Goal: Task Accomplishment & Management: Complete application form

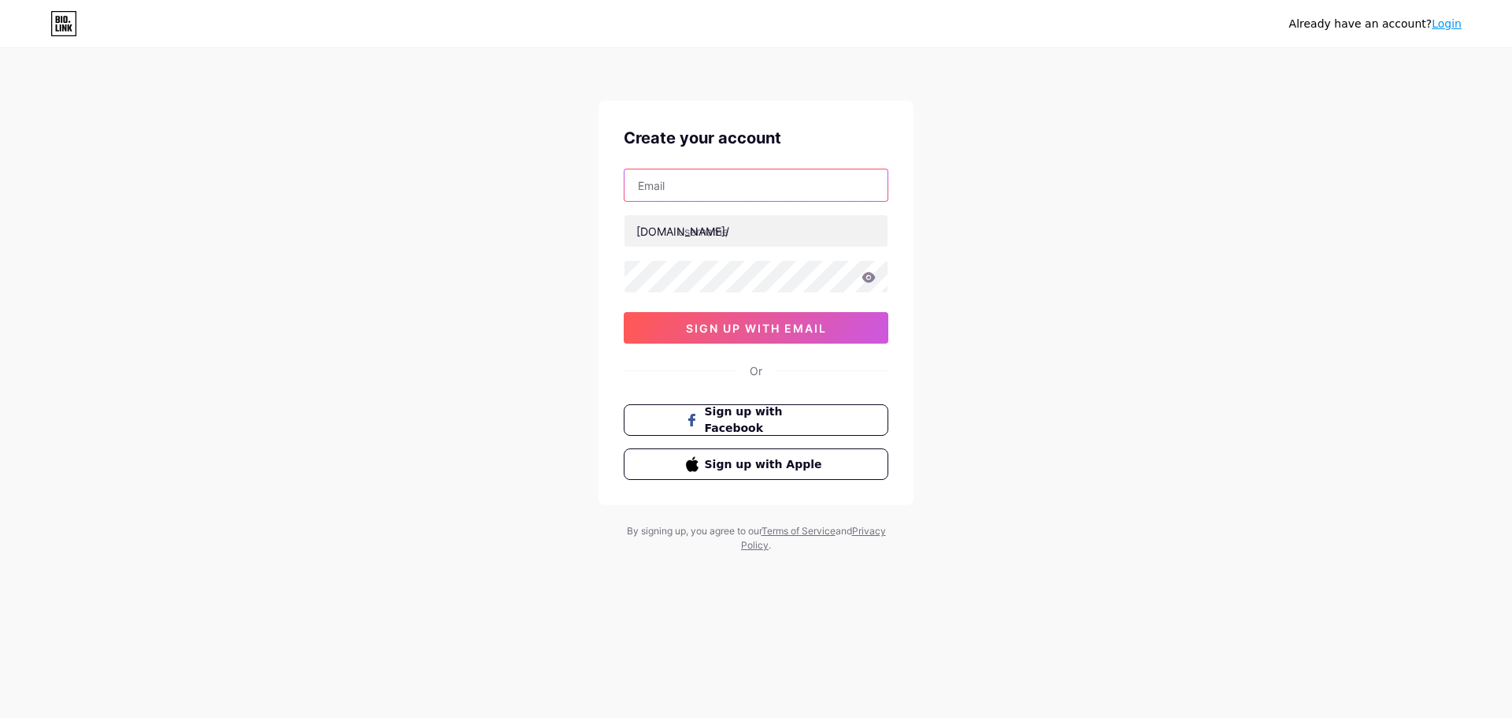
click at [774, 187] on input "text" at bounding box center [756, 185] width 263 height 32
type input "[EMAIL_ADDRESS][DOMAIN_NAME]"
click at [983, 235] on div "Already have an account? Login Create your account [EMAIL_ADDRESS][DOMAIN_NAME]…" at bounding box center [756, 301] width 1512 height 603
click at [847, 236] on input "text" at bounding box center [756, 231] width 263 height 32
click at [1065, 243] on div "Already have an account? Login Create your account [EMAIL_ADDRESS][DOMAIN_NAME]…" at bounding box center [756, 301] width 1512 height 603
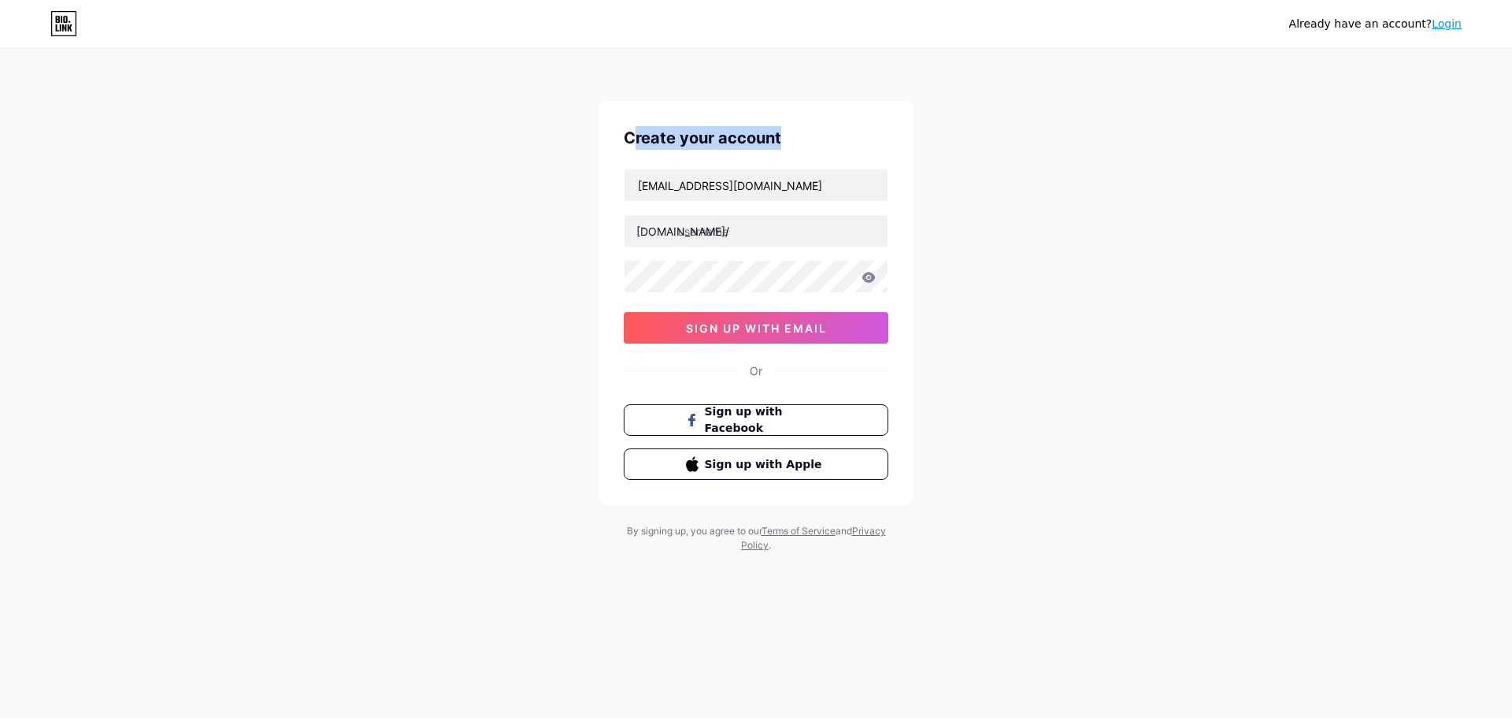
drag, startPoint x: 784, startPoint y: 140, endPoint x: 636, endPoint y: 139, distance: 148.1
click at [636, 139] on div "Create your account" at bounding box center [756, 138] width 265 height 24
click at [653, 139] on div "Create your account" at bounding box center [756, 138] width 265 height 24
click at [742, 232] on input "text" at bounding box center [756, 231] width 263 height 32
click at [781, 235] on input "text" at bounding box center [756, 231] width 263 height 32
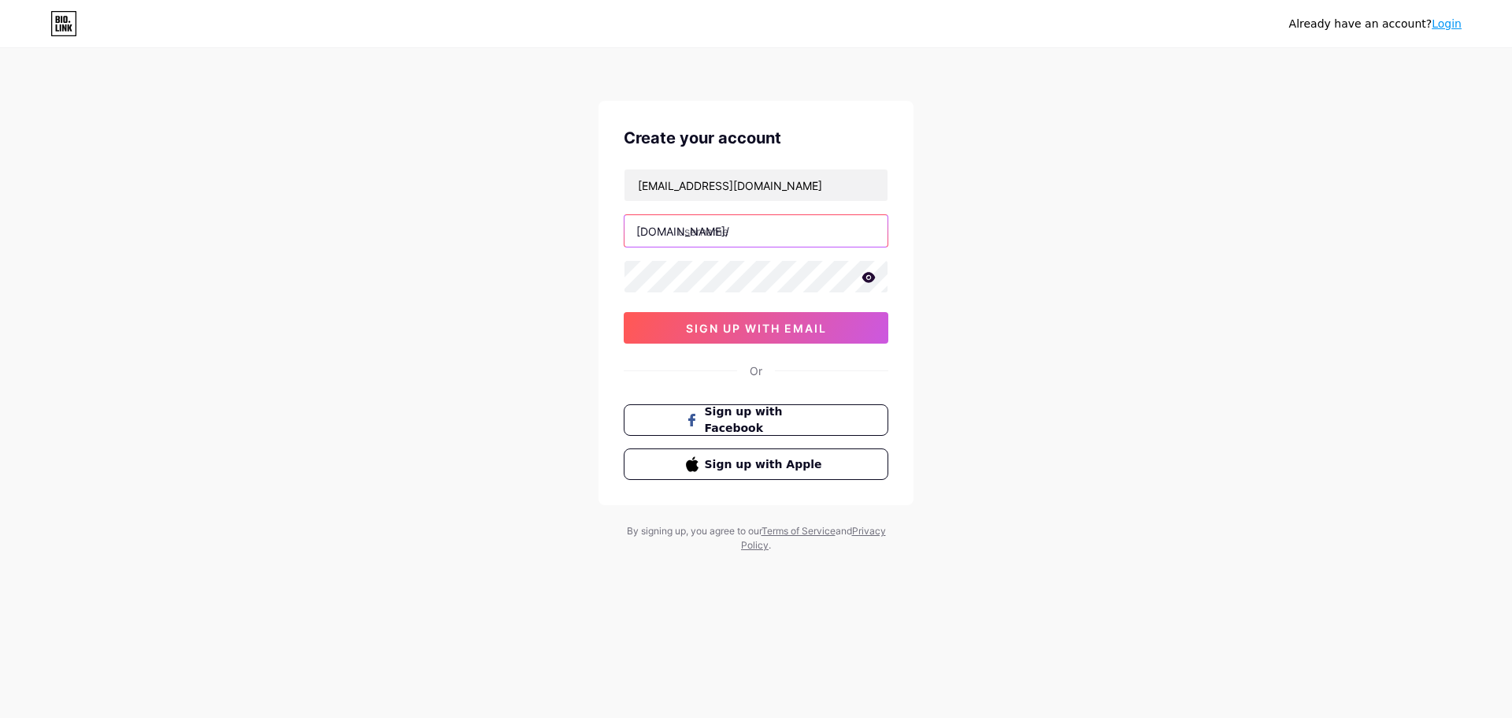
click at [796, 227] on input "text" at bounding box center [756, 231] width 263 height 32
click at [1102, 547] on div "Already have an account? Login Create your account [EMAIL_ADDRESS][DOMAIN_NAME]…" at bounding box center [756, 301] width 1512 height 603
click at [768, 228] on input "text" at bounding box center [756, 231] width 263 height 32
type input "ifoncraft"
click at [1014, 276] on div "Already have an account? Login Create your account [EMAIL_ADDRESS][DOMAIN_NAME]…" at bounding box center [756, 301] width 1512 height 603
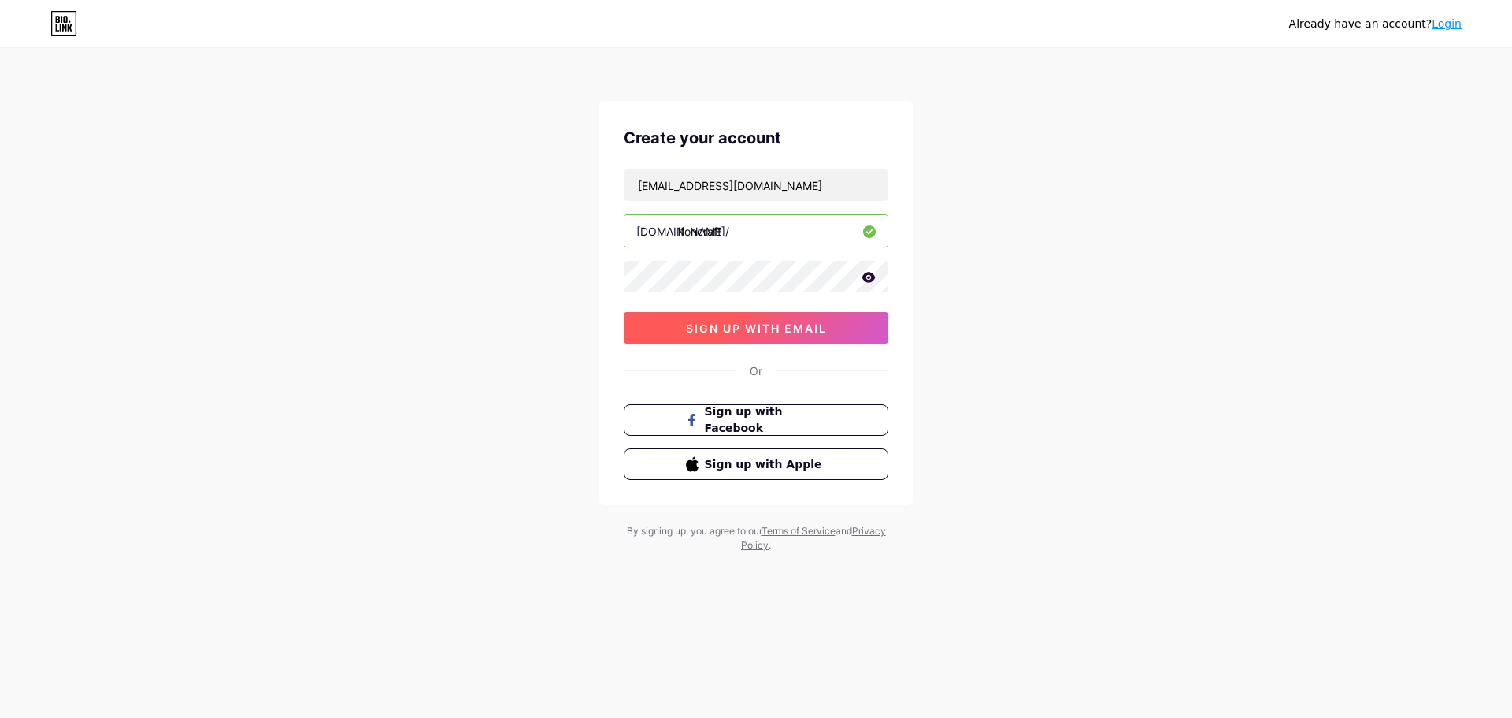
click at [789, 331] on span "sign up with email" at bounding box center [756, 327] width 141 height 13
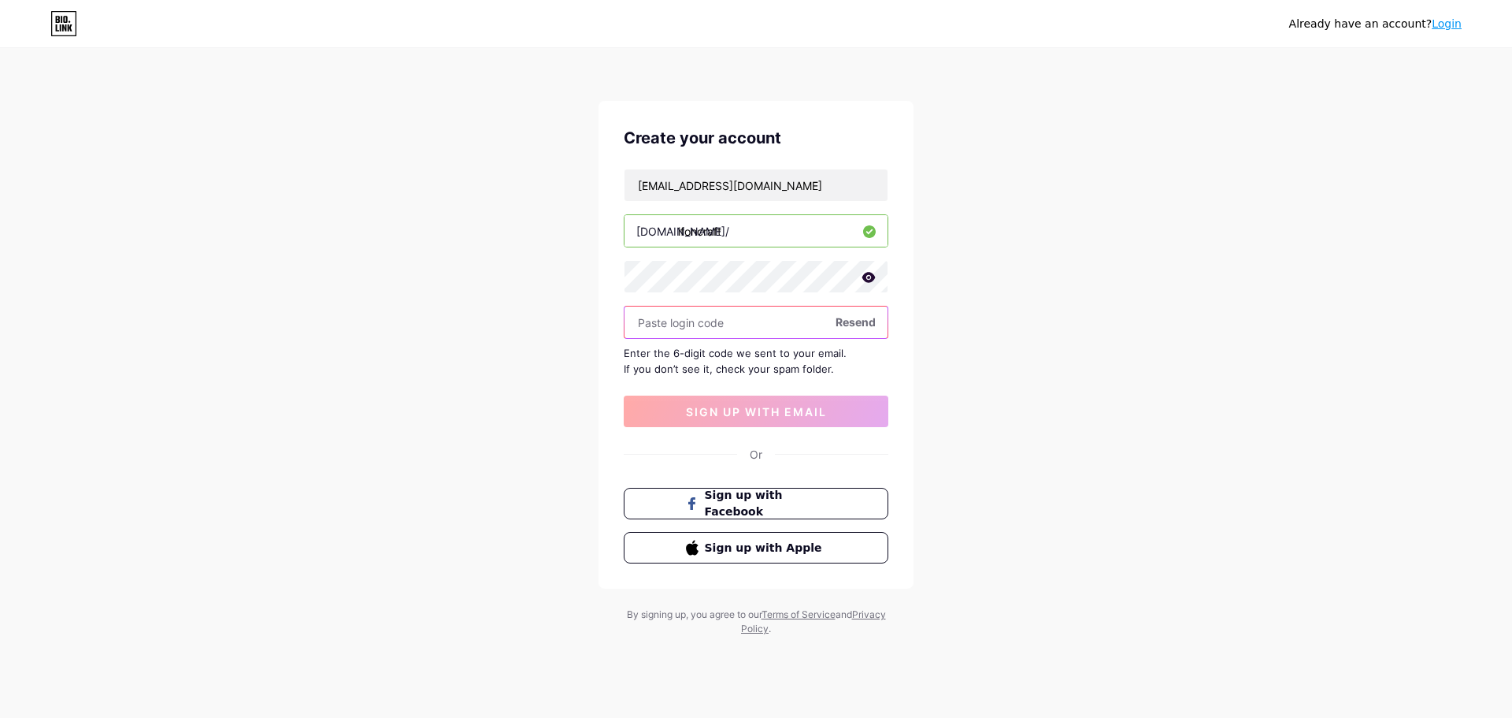
click at [733, 320] on input "text" at bounding box center [756, 322] width 263 height 32
type input "567435"
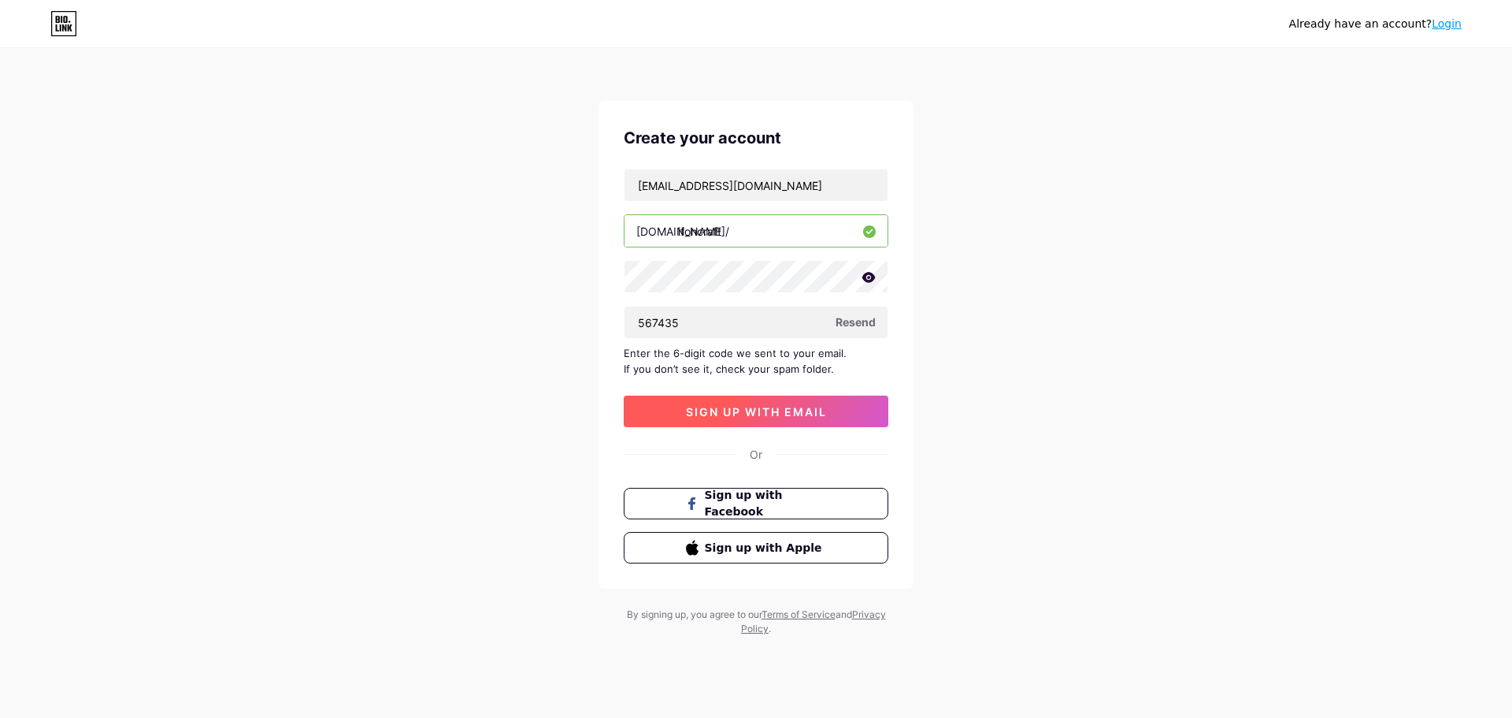
click at [770, 411] on span "sign up with email" at bounding box center [756, 411] width 141 height 13
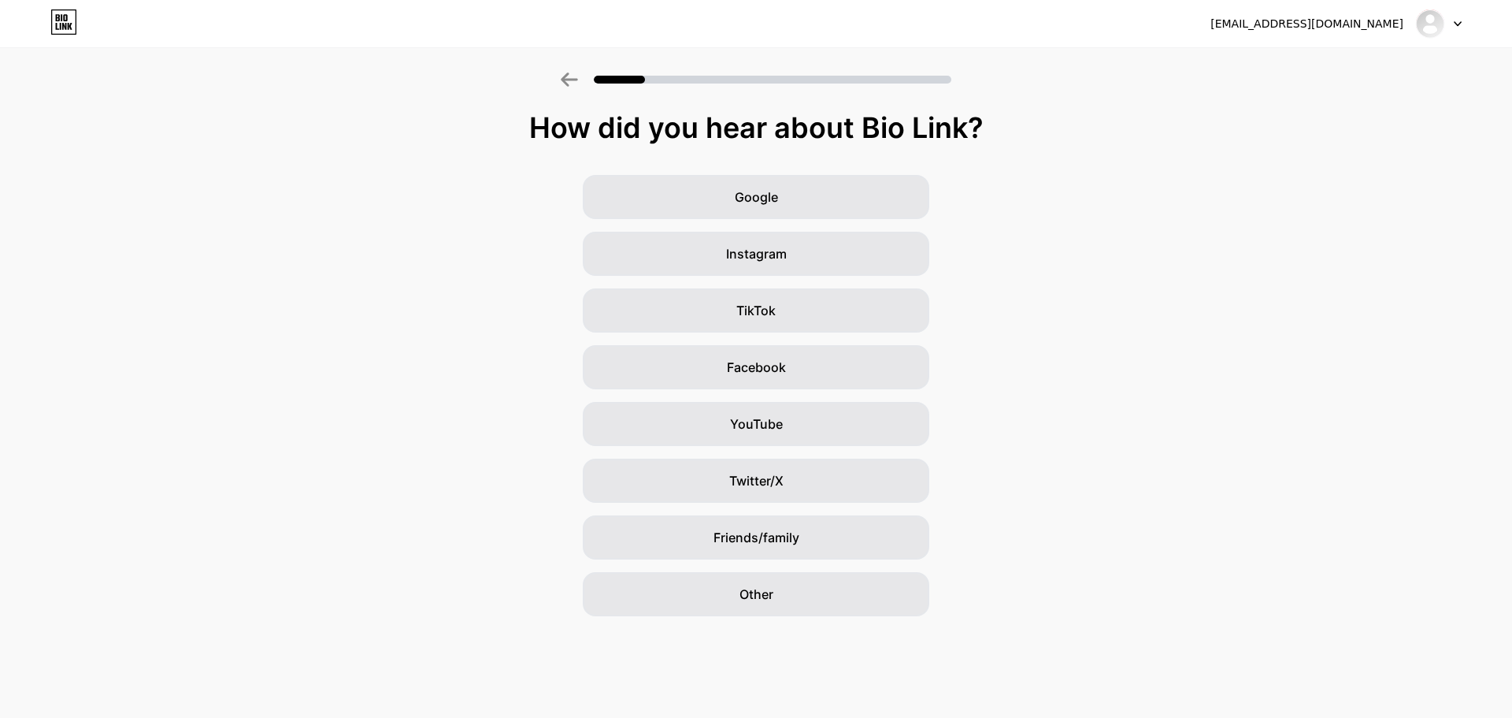
drag, startPoint x: 767, startPoint y: 121, endPoint x: 1007, endPoint y: 125, distance: 239.5
click at [1007, 125] on div "How did you hear about Bio Link?" at bounding box center [756, 128] width 1497 height 32
click at [959, 126] on div "How did you hear about Bio Link?" at bounding box center [756, 128] width 1497 height 32
click at [769, 591] on span "Other" at bounding box center [757, 593] width 34 height 19
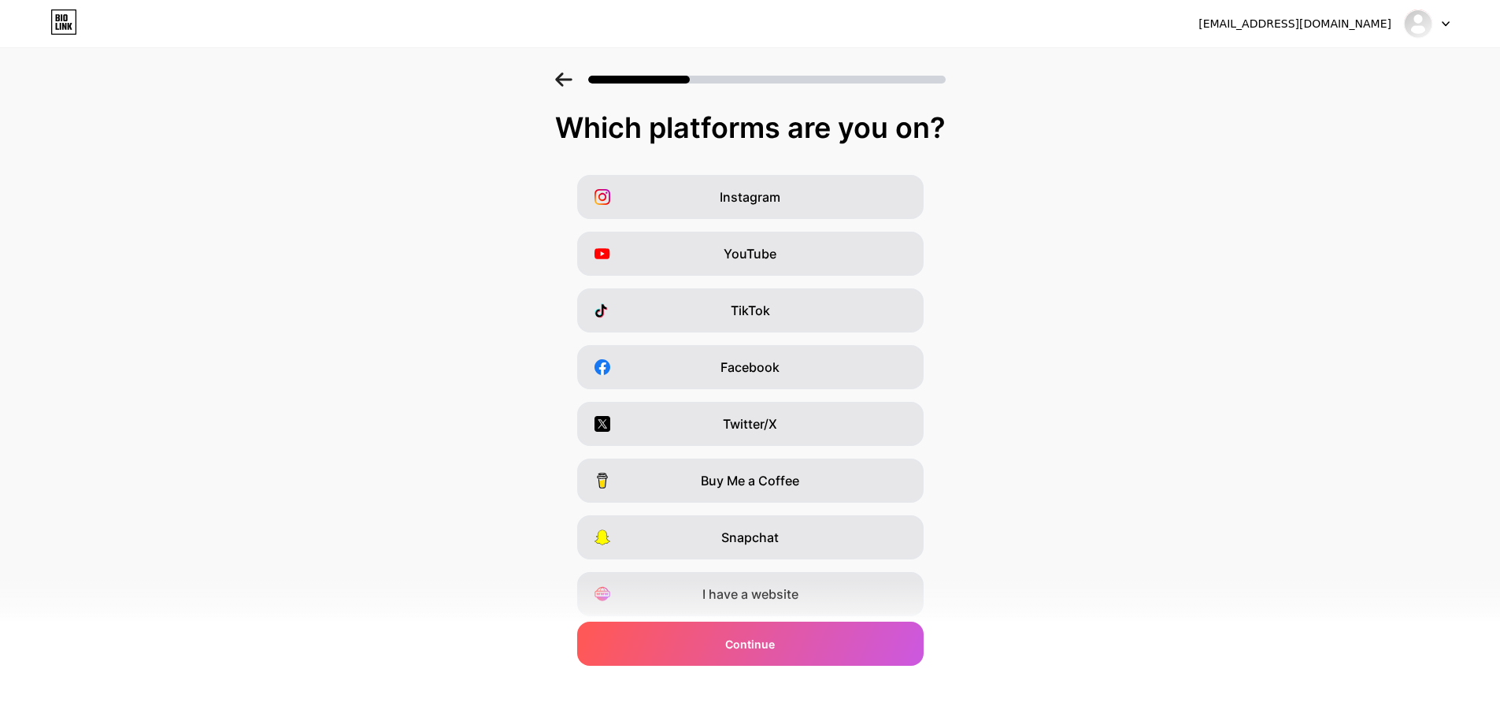
drag, startPoint x: 574, startPoint y: 121, endPoint x: 951, endPoint y: 123, distance: 377.3
click at [951, 123] on div "Which platforms are you on?" at bounding box center [750, 128] width 1469 height 32
click at [694, 130] on div "Which platforms are you on?" at bounding box center [750, 128] width 1469 height 32
drag, startPoint x: 658, startPoint y: 130, endPoint x: 785, endPoint y: 128, distance: 126.8
click at [785, 128] on div "Which platforms are you on?" at bounding box center [750, 128] width 1469 height 32
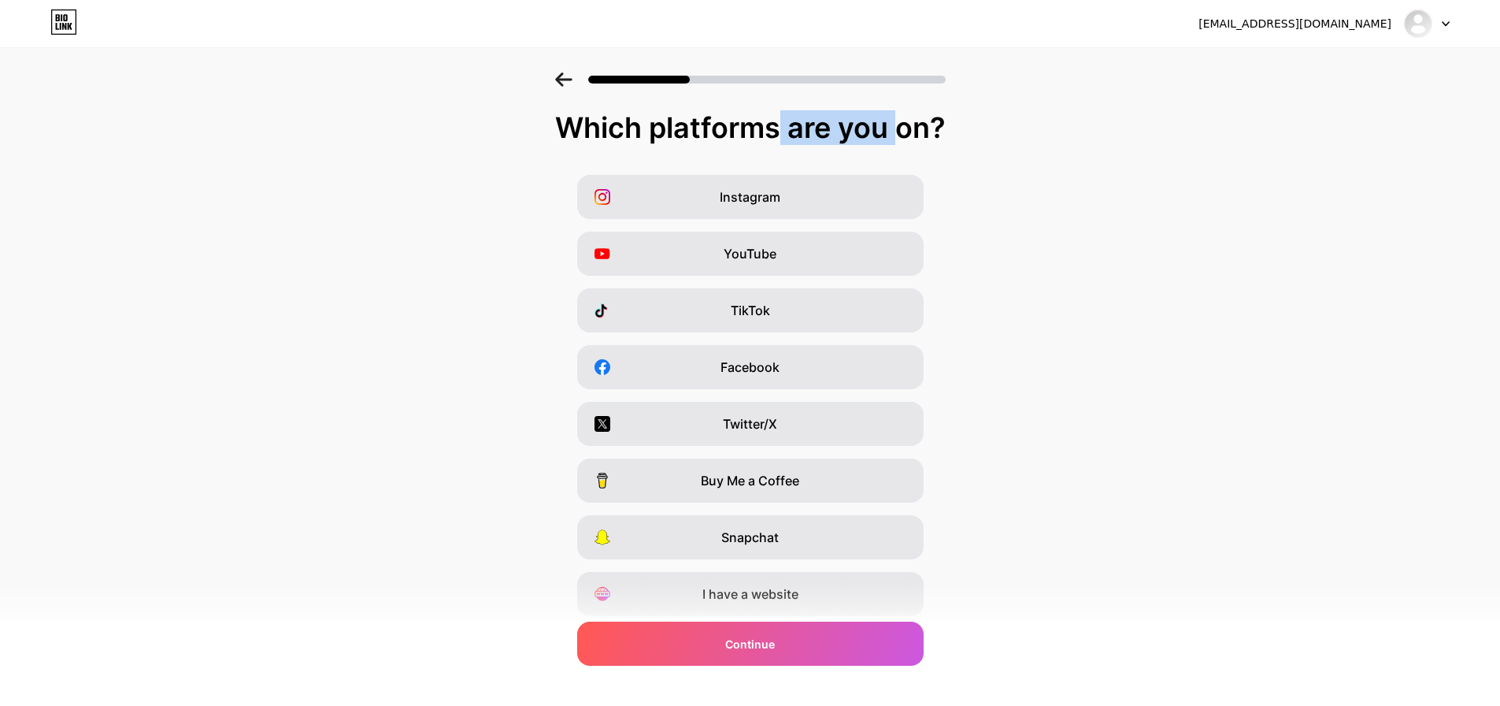
copy div "platforms"
click at [847, 140] on div "Which platforms are you on?" at bounding box center [750, 128] width 1469 height 32
drag, startPoint x: 566, startPoint y: 127, endPoint x: 968, endPoint y: 126, distance: 402.5
click at [968, 126] on div "Which platforms are you on?" at bounding box center [750, 128] width 1469 height 32
copy div "Which platforms are you on?"
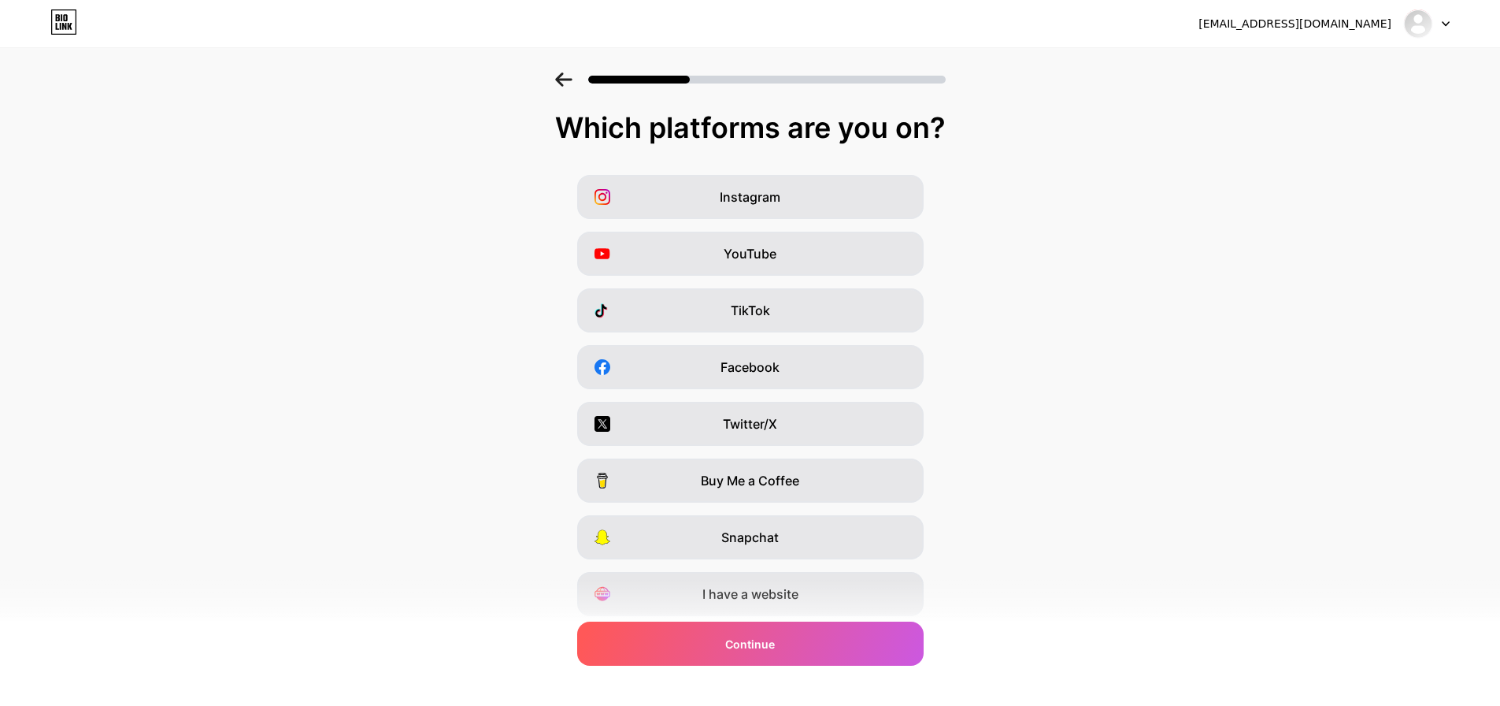
click at [1086, 195] on div "Instagram YouTube TikTok Facebook Twitter/X Buy Me a Coffee Snapchat I have a w…" at bounding box center [750, 395] width 1485 height 441
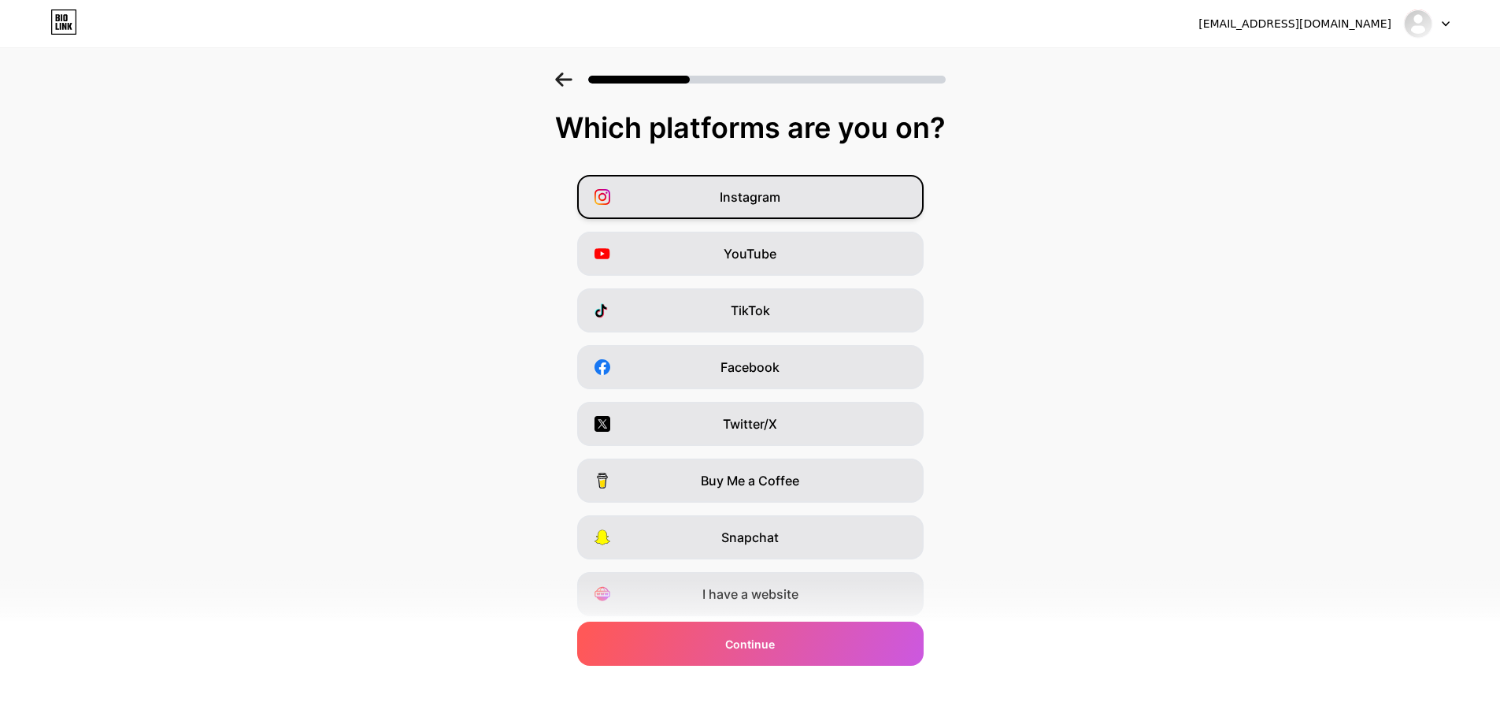
click at [756, 187] on div "Instagram" at bounding box center [750, 197] width 347 height 44
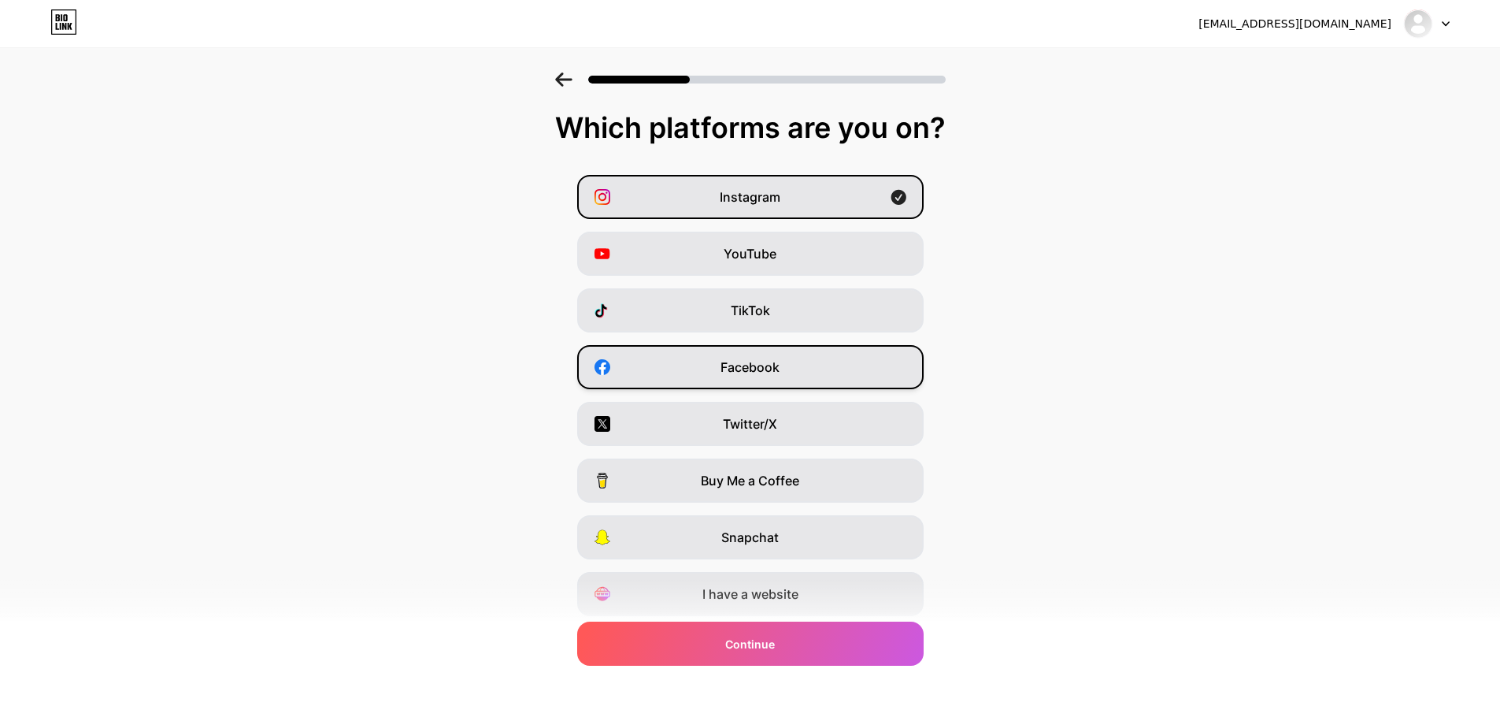
click at [777, 361] on span "Facebook" at bounding box center [750, 367] width 59 height 19
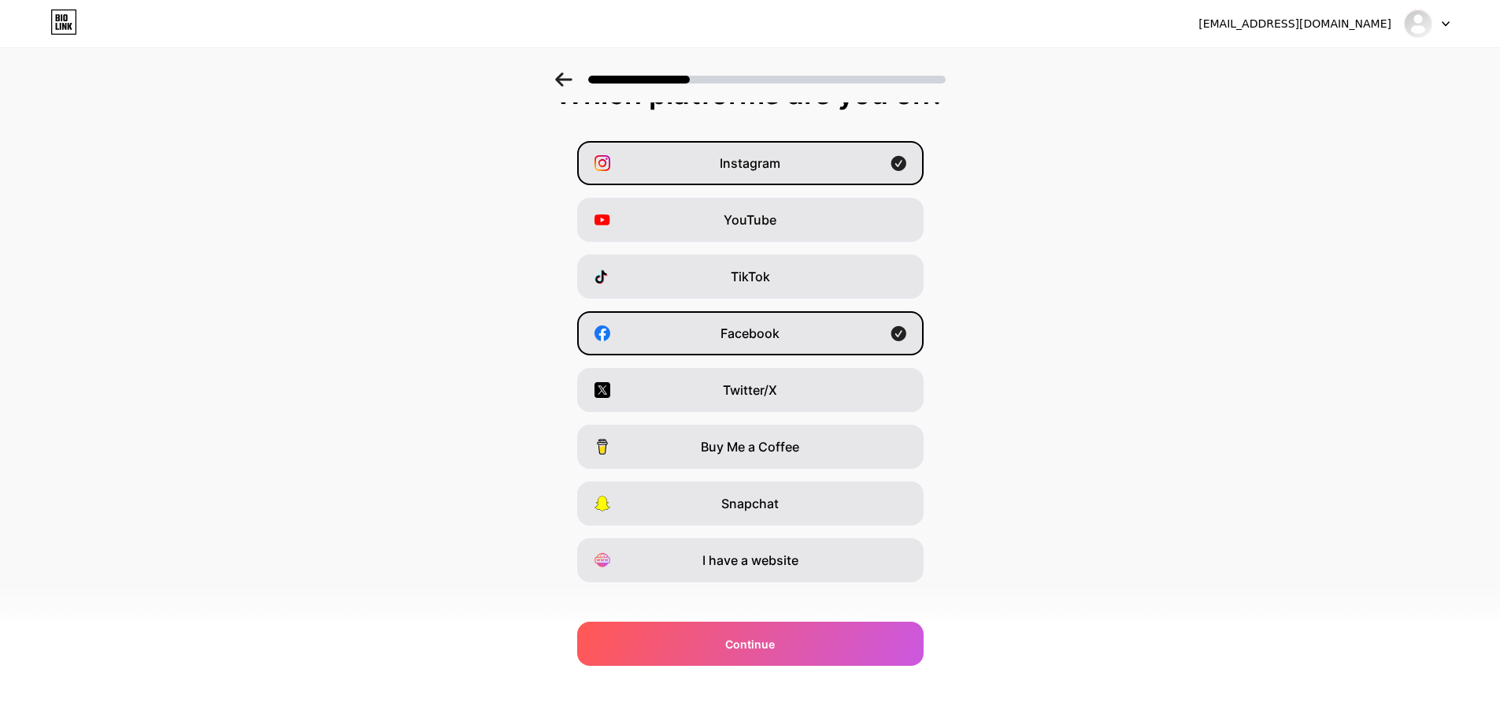
scroll to position [52, 0]
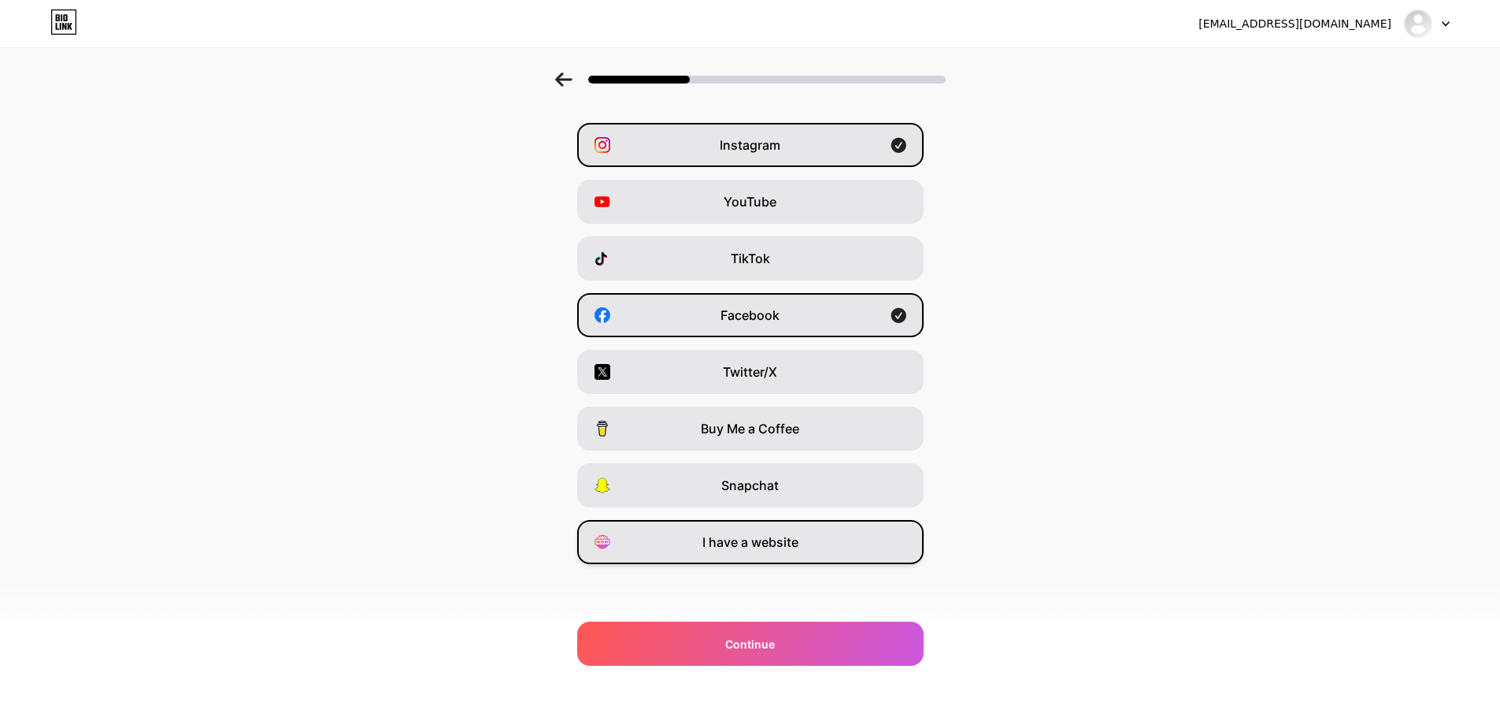
click at [831, 540] on div "I have a website" at bounding box center [750, 542] width 347 height 44
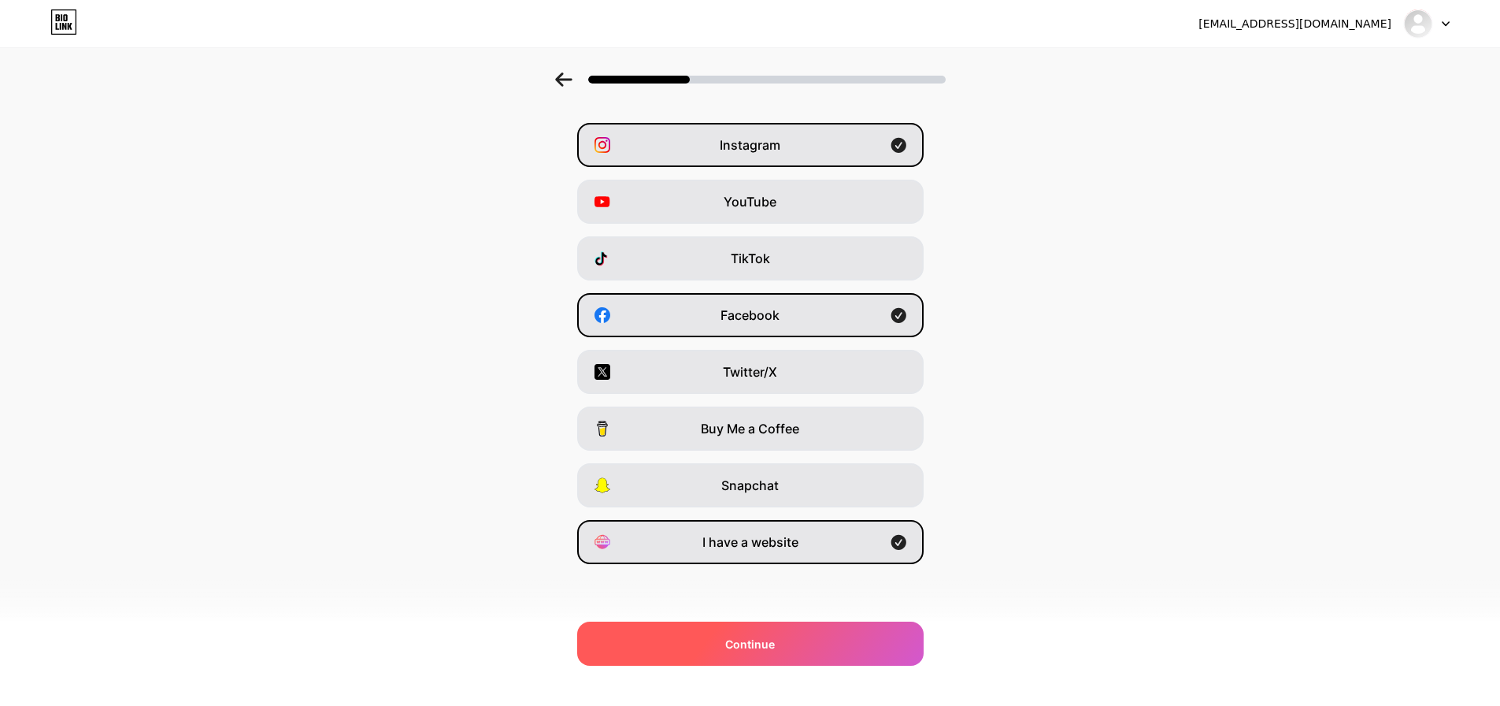
click at [854, 638] on div "Continue" at bounding box center [750, 643] width 347 height 44
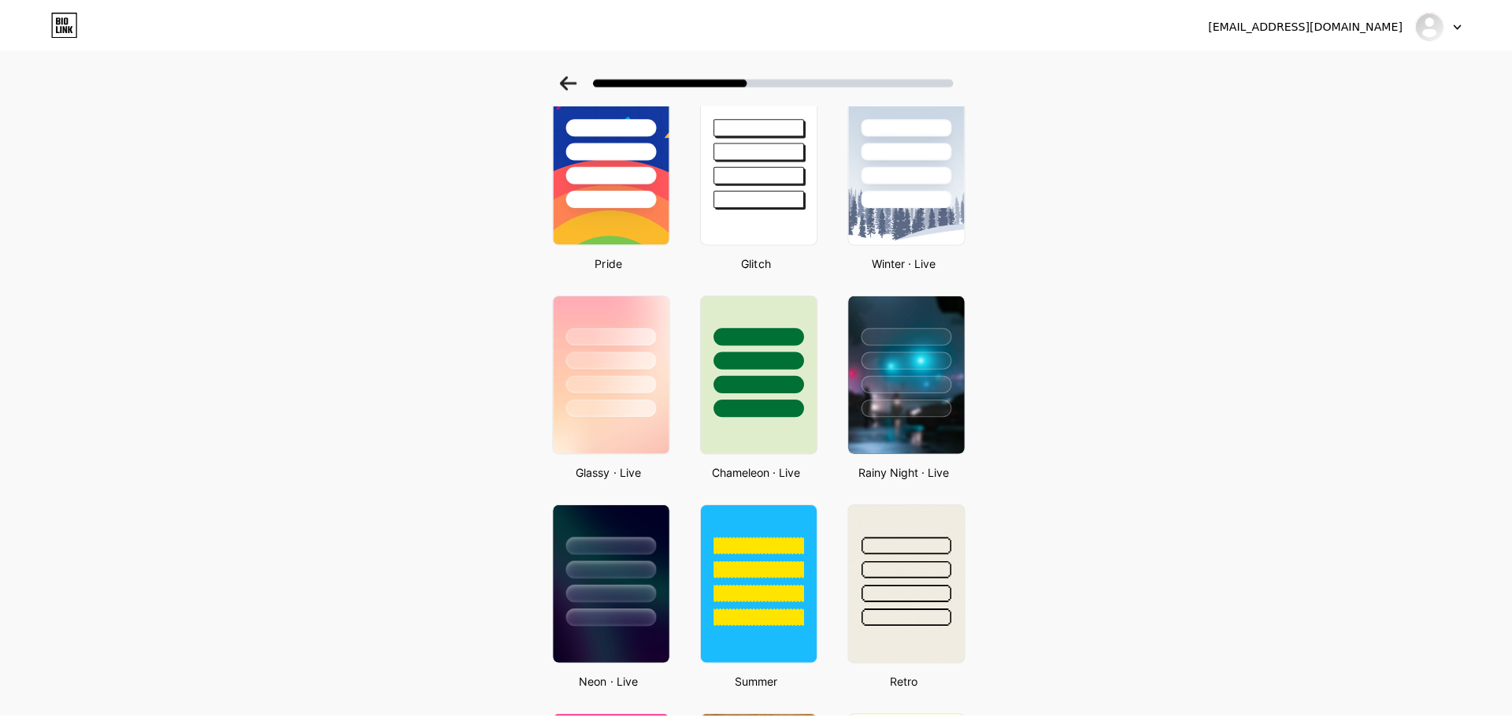
scroll to position [0, 0]
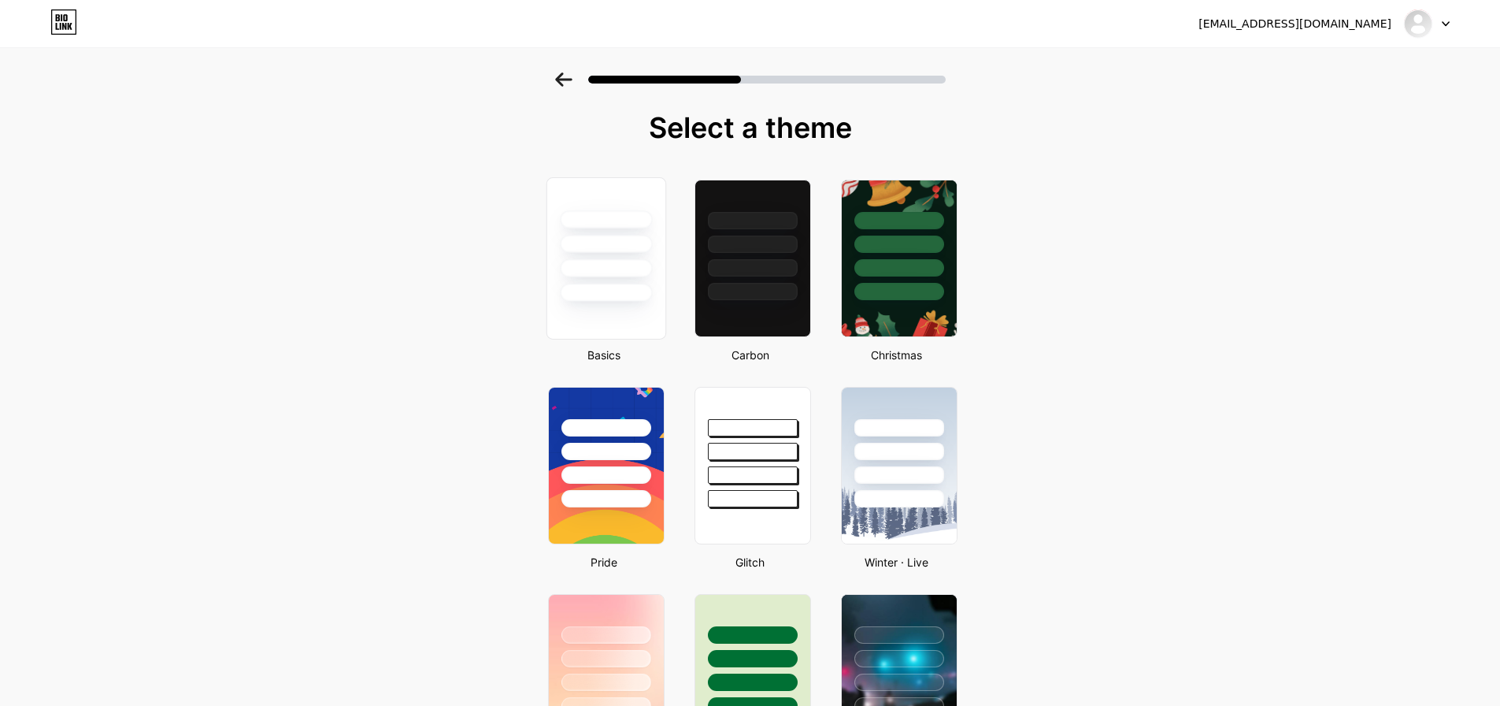
click at [638, 269] on div at bounding box center [606, 268] width 92 height 18
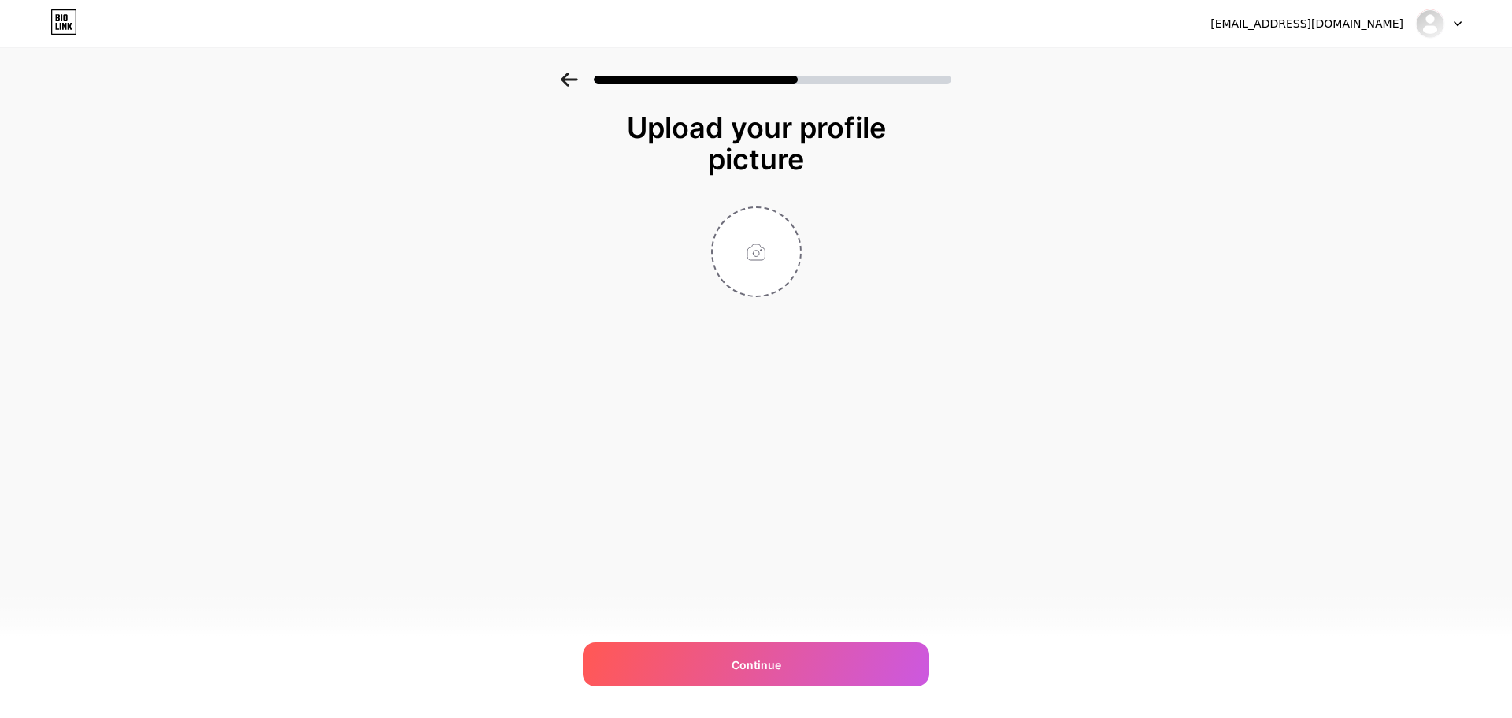
drag, startPoint x: 628, startPoint y: 132, endPoint x: 900, endPoint y: 165, distance: 274.4
click at [900, 165] on div "Upload your profile picture" at bounding box center [755, 143] width 299 height 63
copy div "Upload your profile picture"
click at [755, 253] on input "file" at bounding box center [756, 251] width 87 height 87
type input "C:\fakepath\義豐靜器純圖示(405C)-45X45-03-03.png"
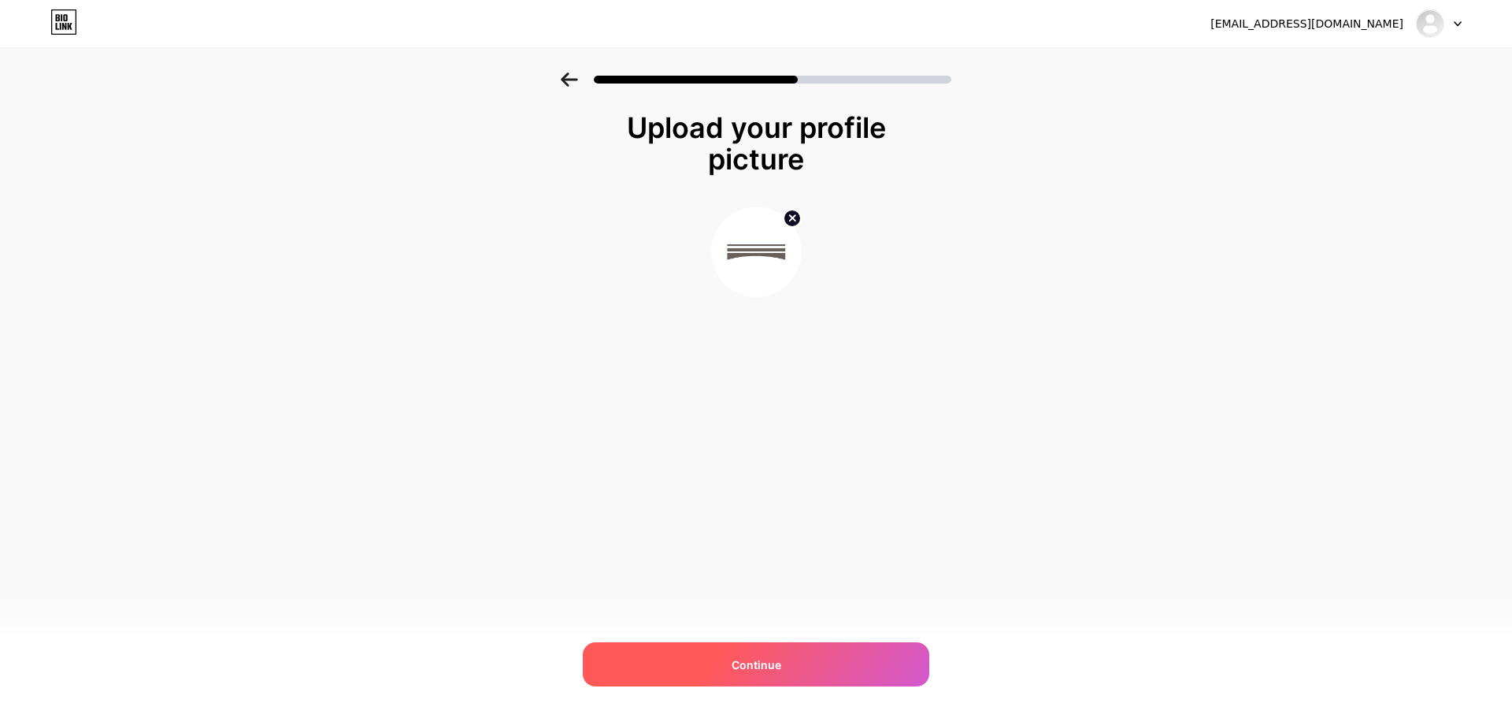
click at [803, 660] on div "Continue" at bounding box center [756, 664] width 347 height 44
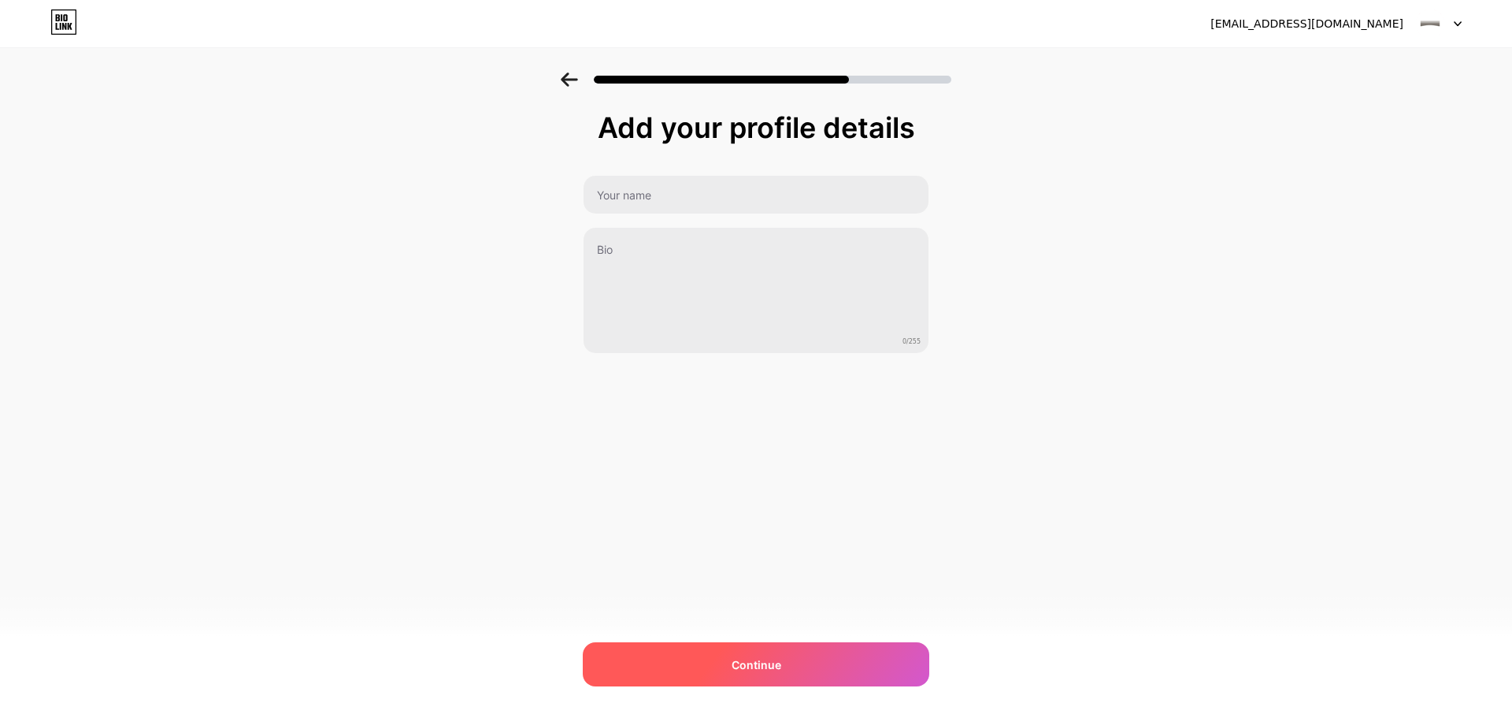
click at [790, 669] on div "Continue" at bounding box center [756, 664] width 347 height 44
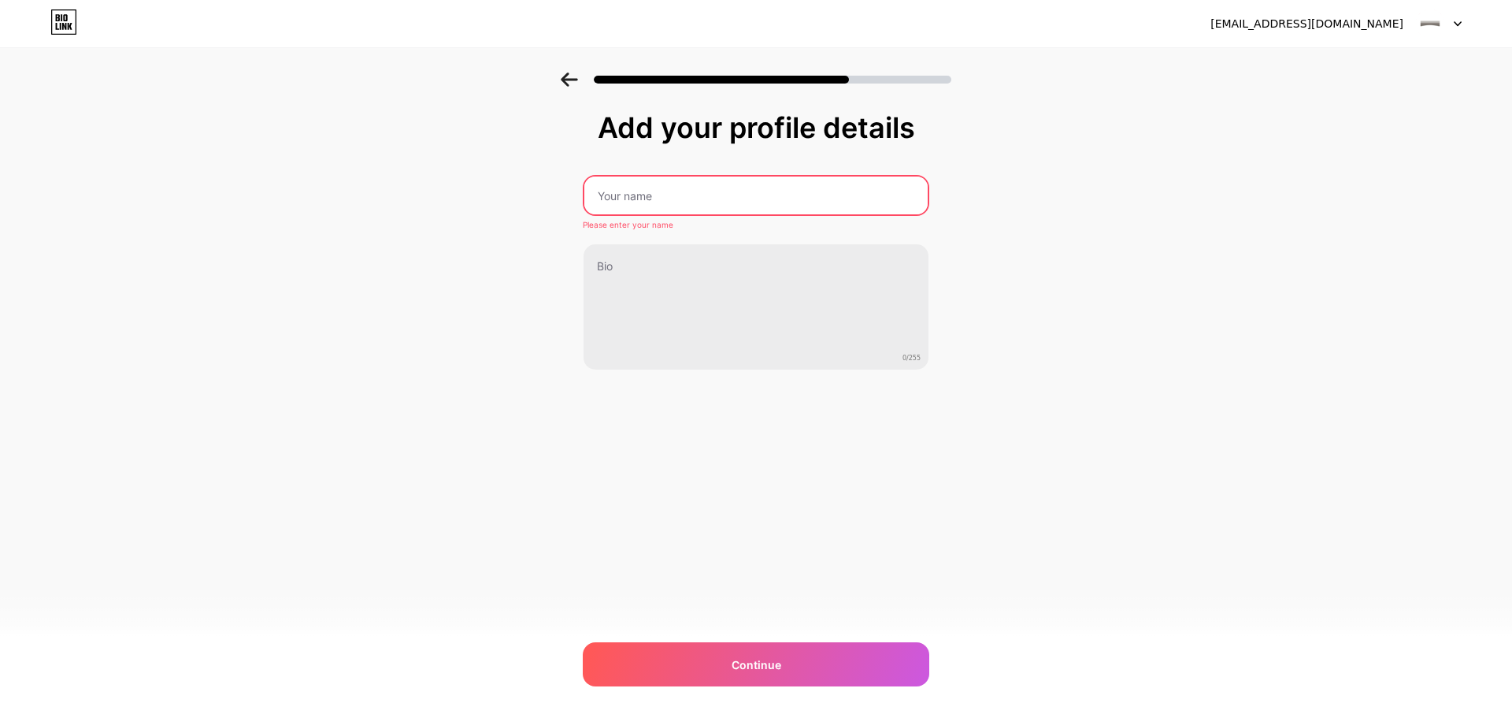
click at [666, 177] on input "text" at bounding box center [755, 195] width 343 height 38
click at [740, 191] on input "text" at bounding box center [756, 195] width 347 height 38
type input "義豐靜器製作所"
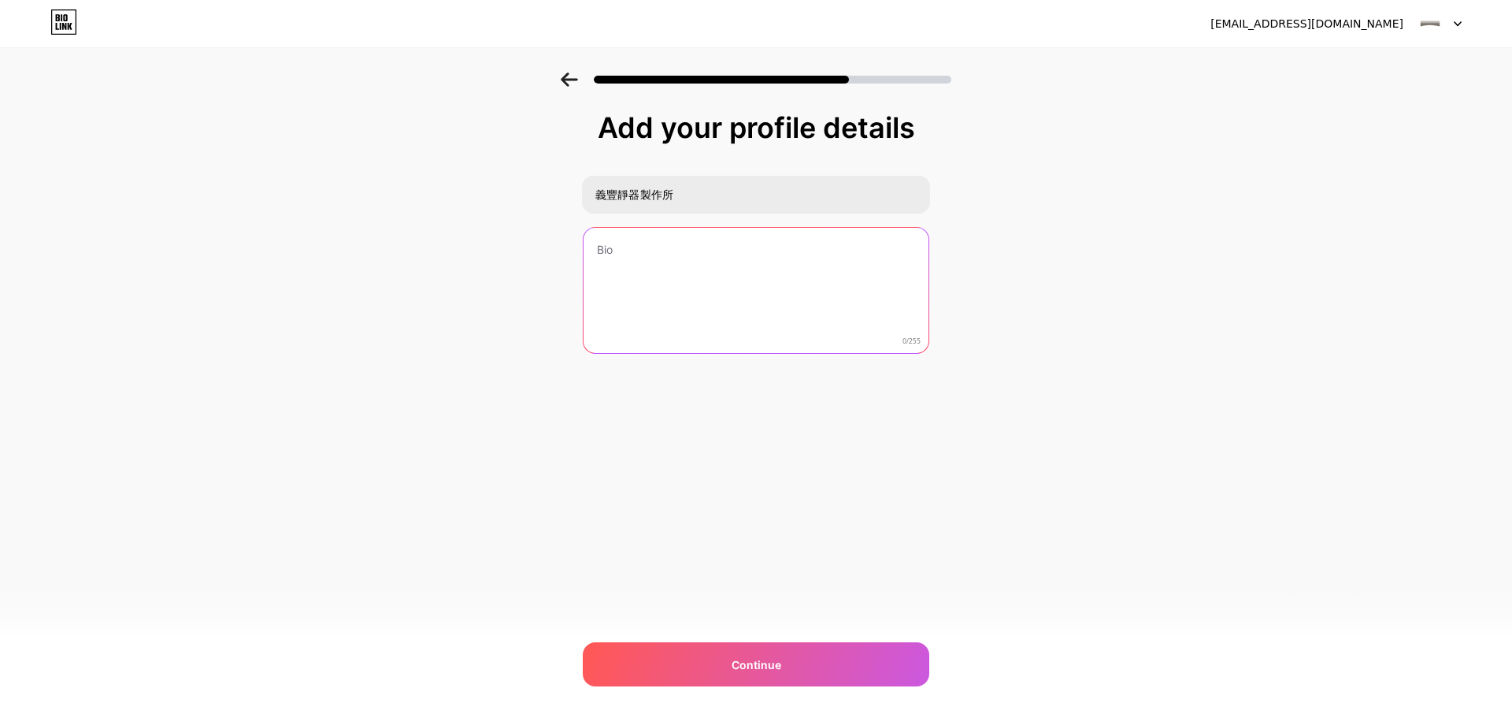
click at [872, 247] on textarea at bounding box center [756, 291] width 345 height 127
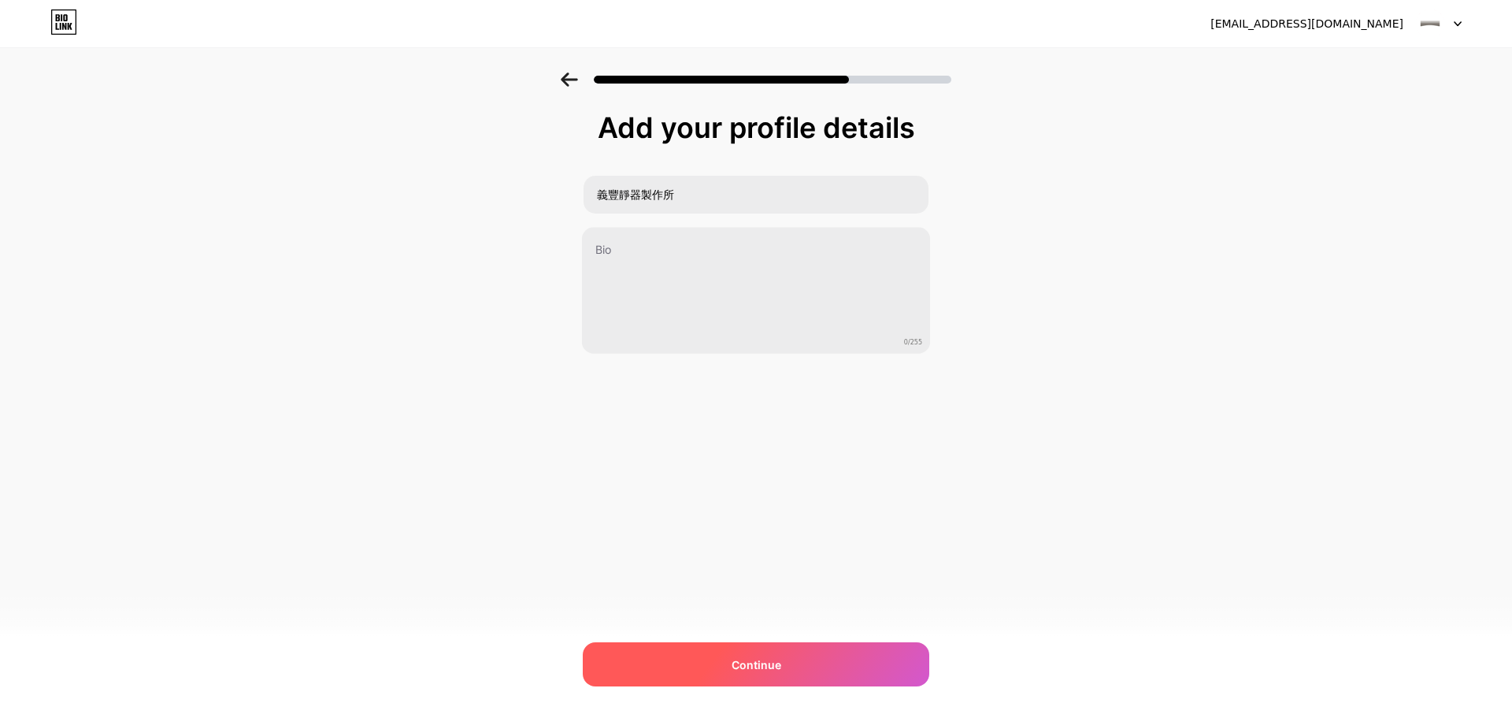
click at [860, 650] on div "Continue" at bounding box center [756, 664] width 347 height 44
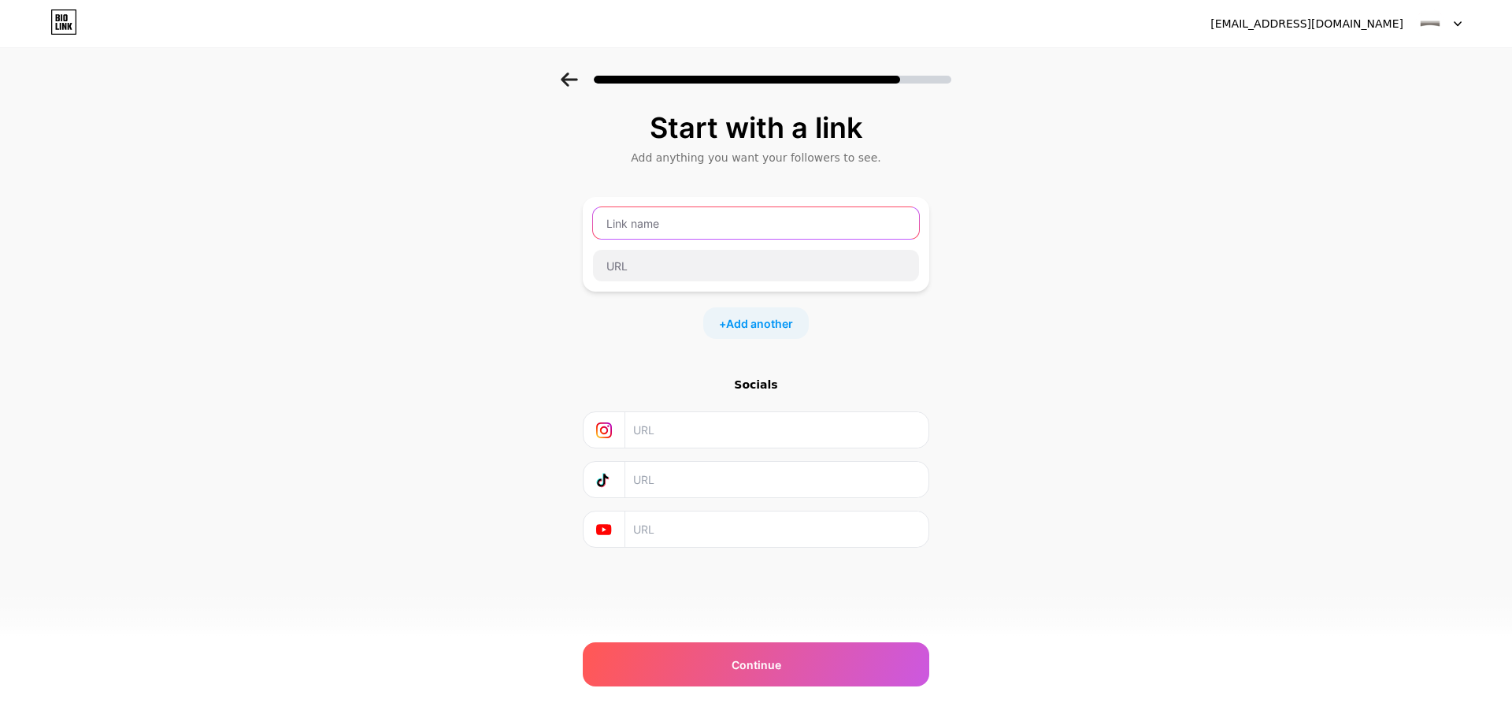
click at [833, 225] on input "text" at bounding box center [756, 223] width 326 height 32
click at [1429, 18] on img at bounding box center [1430, 24] width 30 height 30
click at [1374, 139] on div "Start with a link Add anything you want your followers to see. + Add another So…" at bounding box center [756, 349] width 1512 height 554
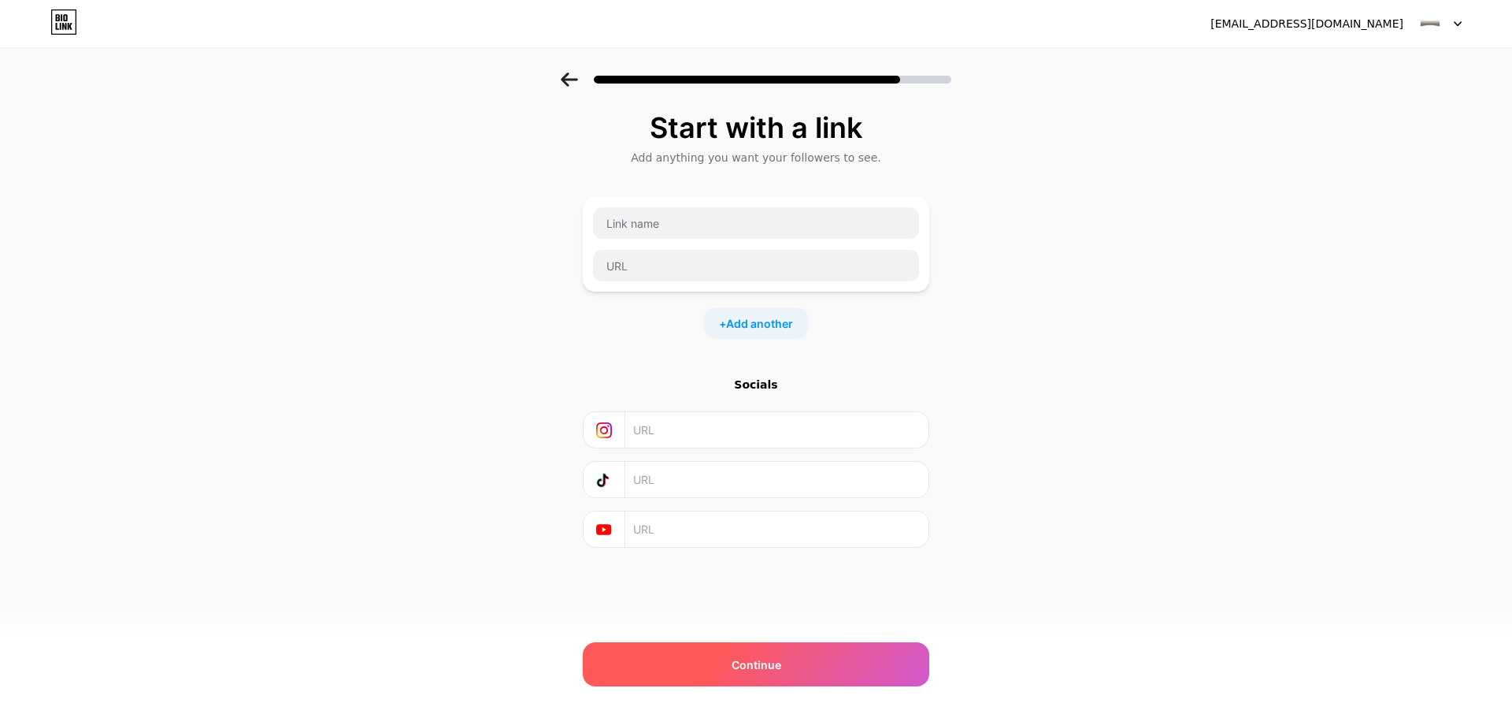
click at [787, 647] on div "Continue" at bounding box center [756, 664] width 347 height 44
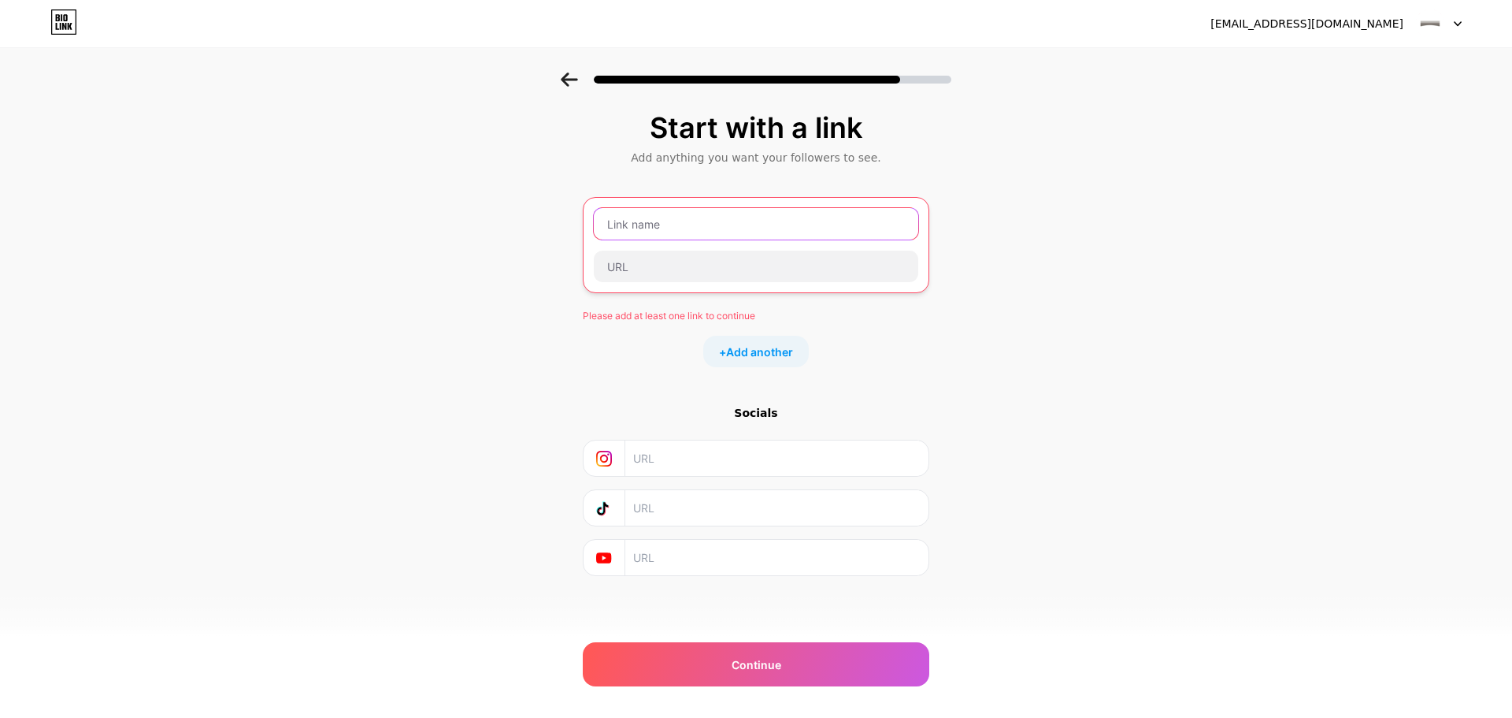
click at [733, 220] on input "text" at bounding box center [756, 224] width 325 height 32
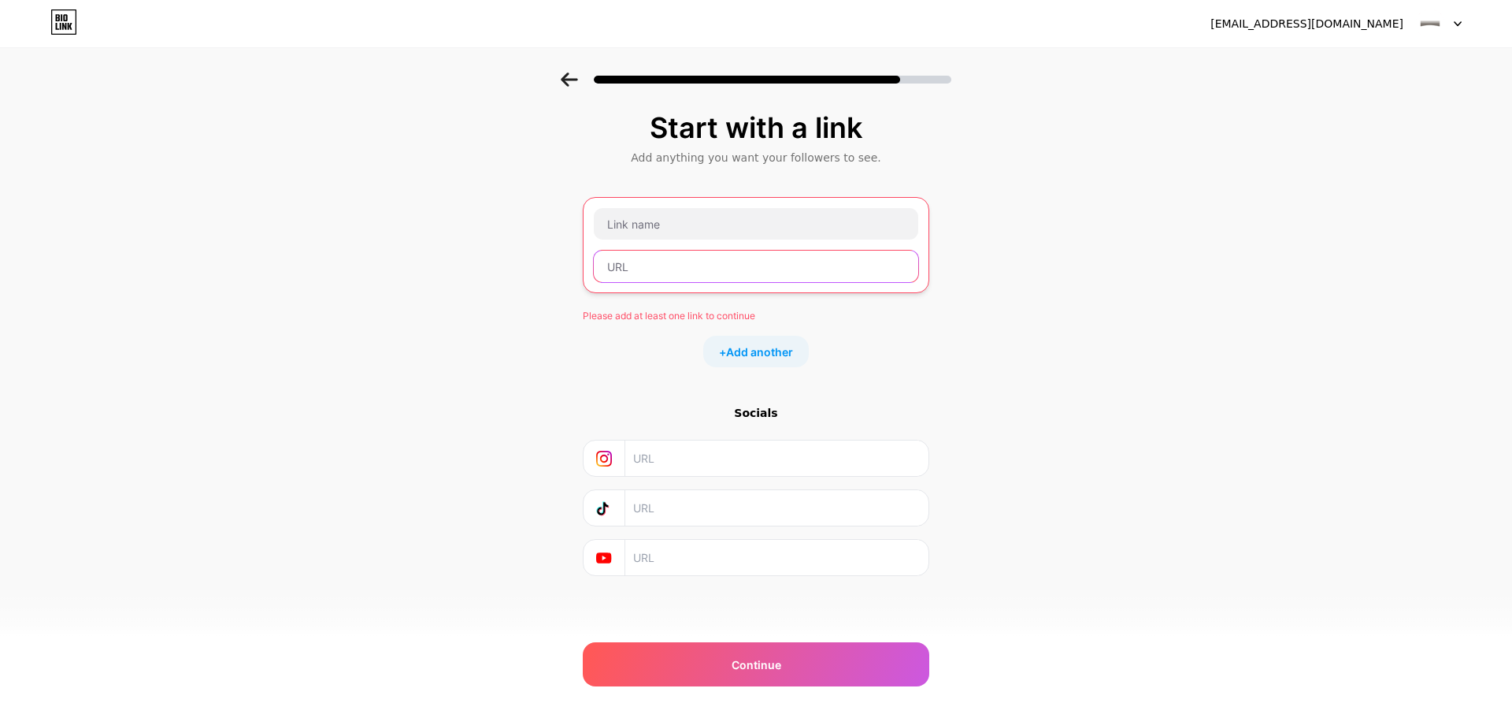
click at [723, 253] on input "text" at bounding box center [756, 266] width 325 height 32
paste input "[URL][DOMAIN_NAME]"
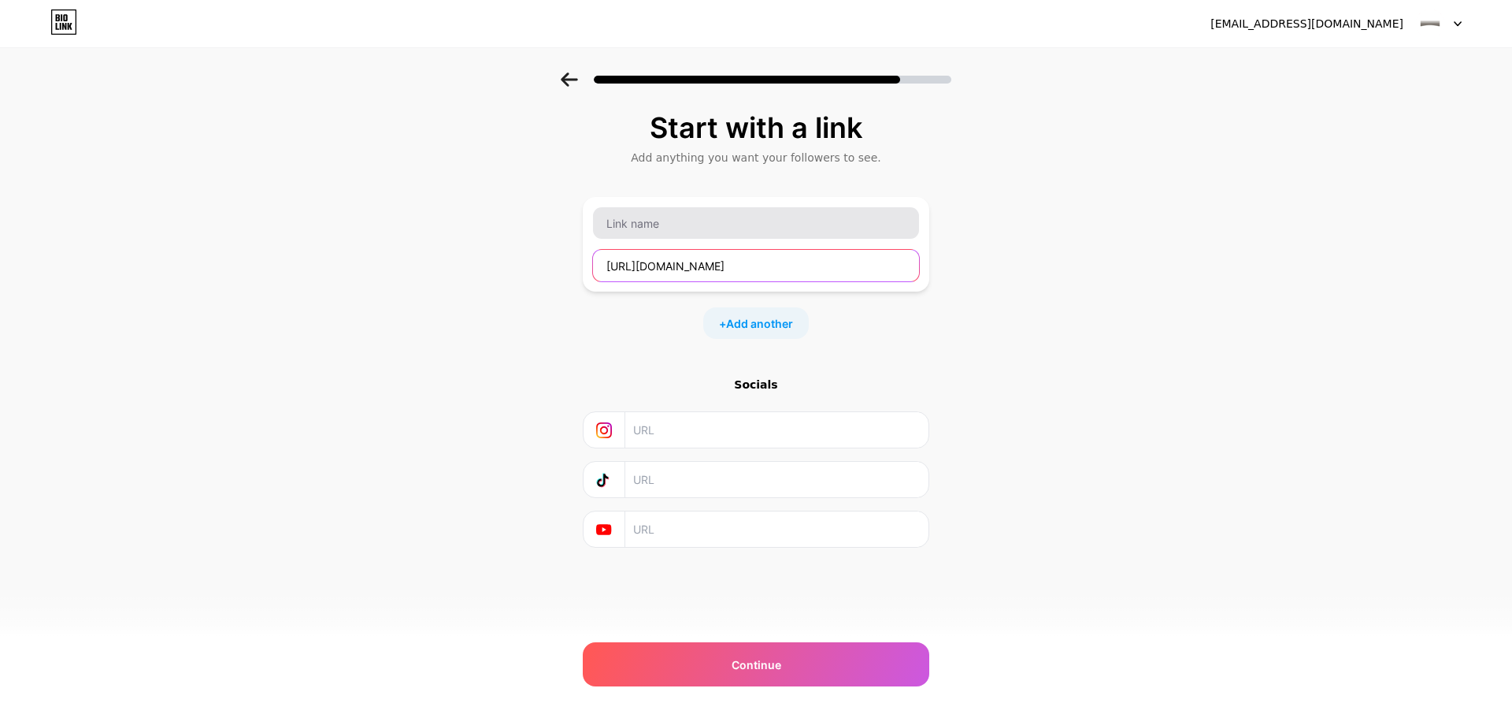
type input "[URL][DOMAIN_NAME]"
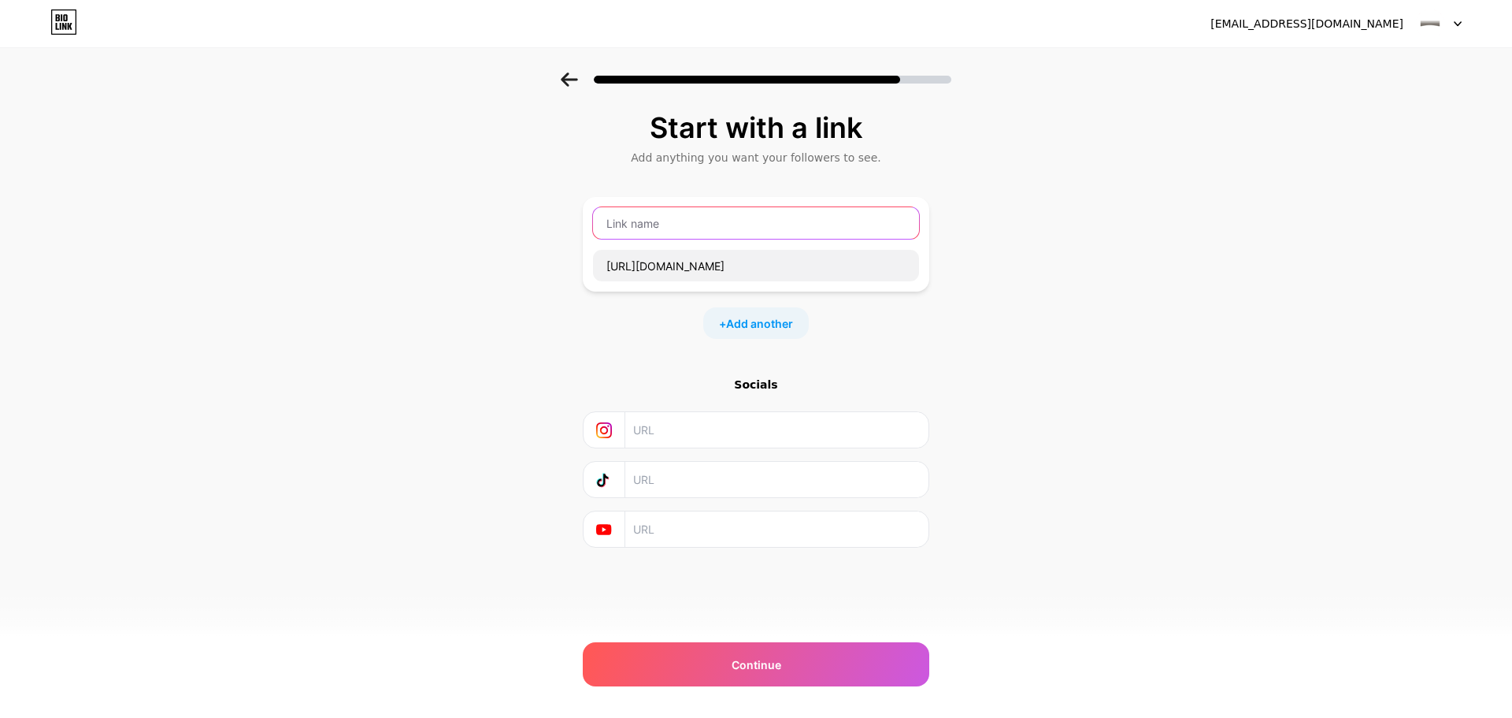
click at [725, 232] on input "text" at bounding box center [756, 223] width 326 height 32
type input "義"
type input "官方網站"
click at [1000, 306] on div "Start with a link Add anything you want your followers to see. 官方網站 [URL][DOMAI…" at bounding box center [756, 349] width 1512 height 554
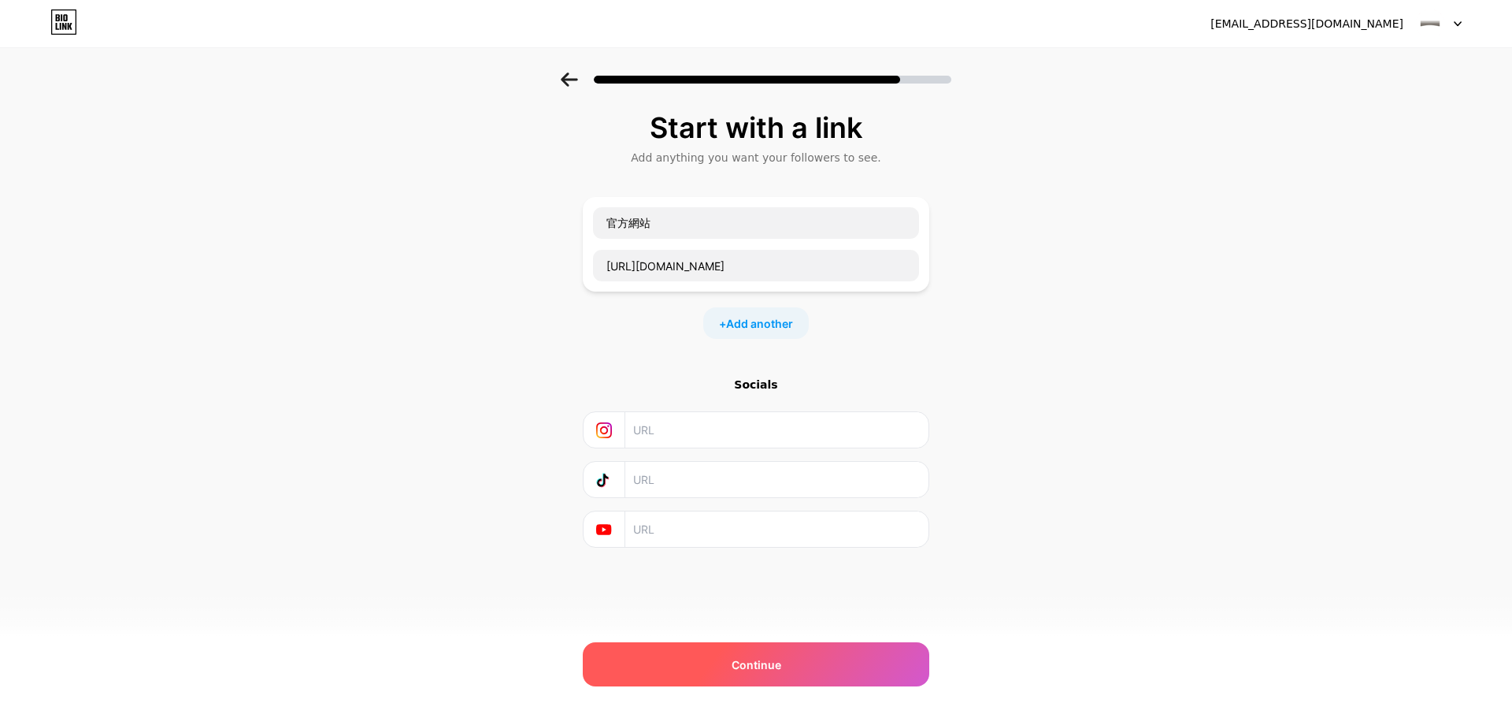
click at [837, 671] on div "Continue" at bounding box center [756, 664] width 347 height 44
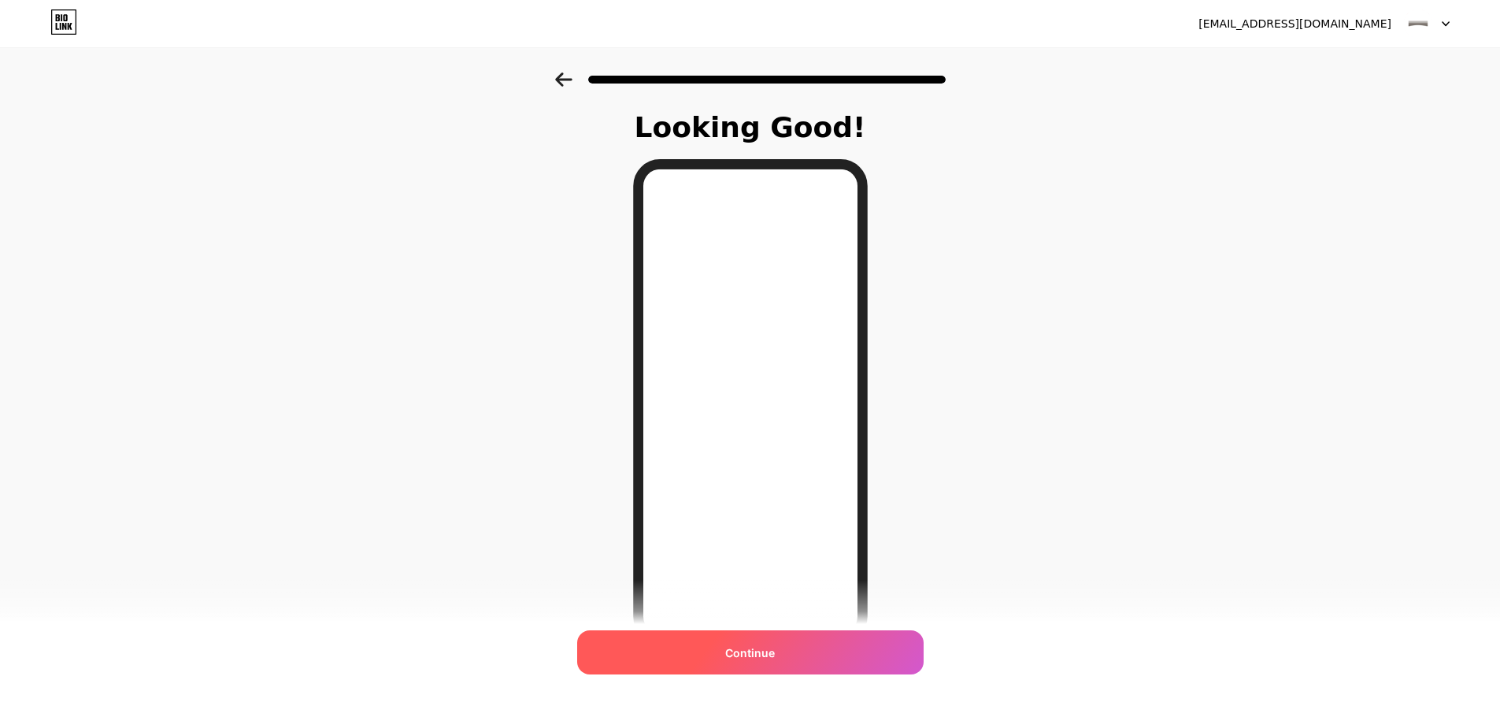
click at [825, 654] on div "Continue" at bounding box center [750, 652] width 347 height 44
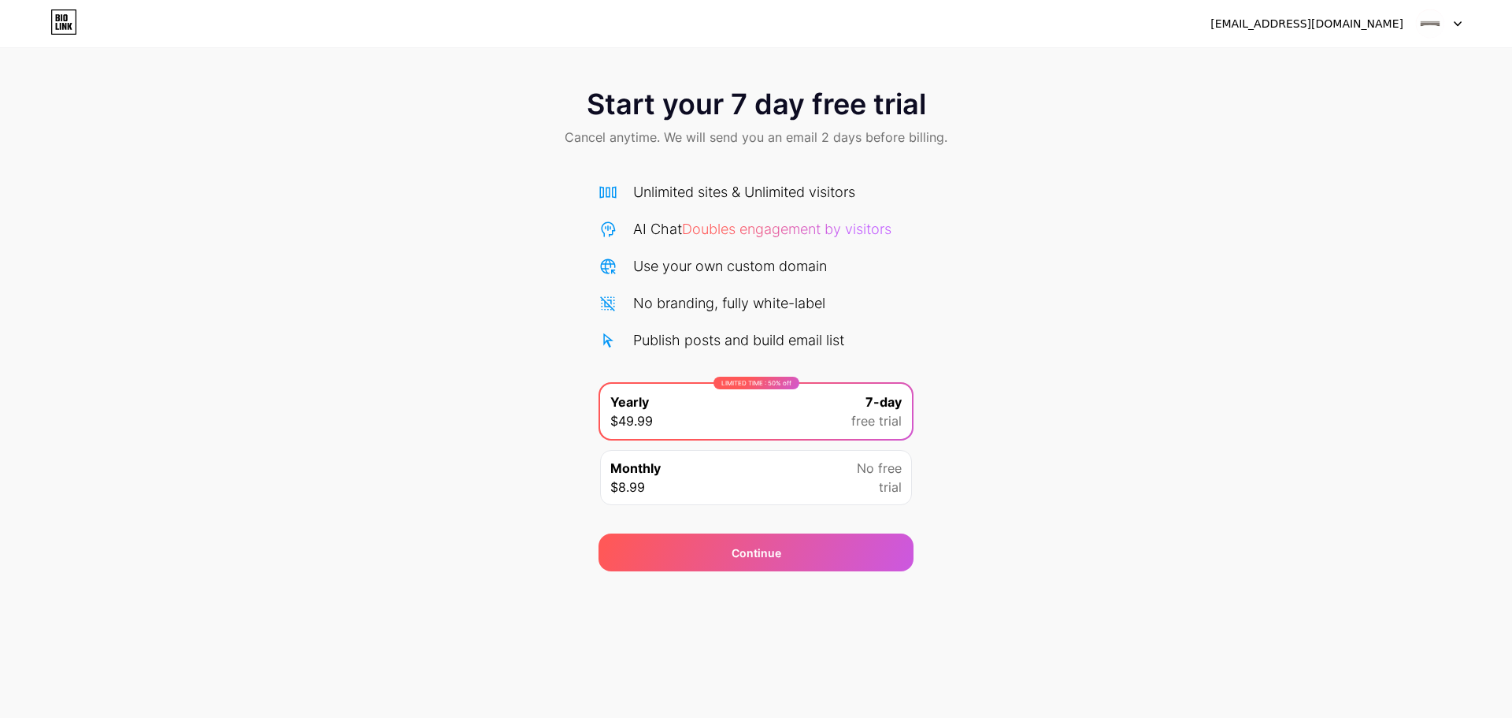
click at [1453, 23] on div at bounding box center [1439, 23] width 46 height 28
click at [1371, 62] on li "Logout" at bounding box center [1363, 64] width 195 height 43
